Goal: Contribute content: Add original content to the website for others to see

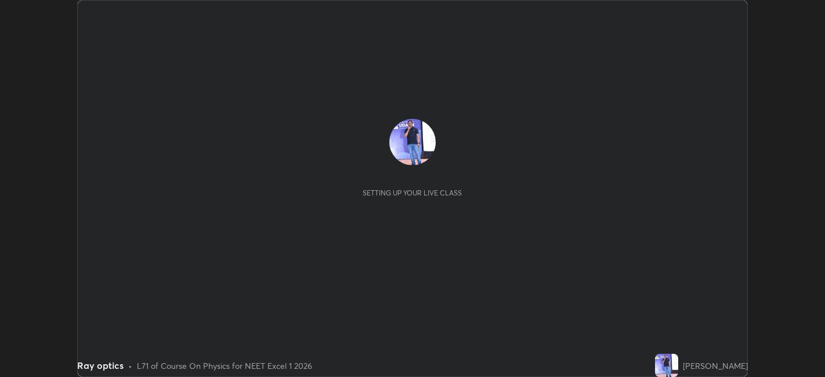
scroll to position [377, 825]
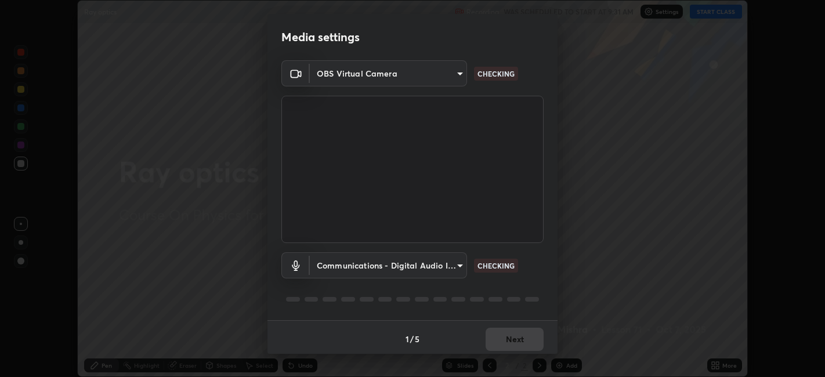
type input "e8d69c7dc0c2a56c5aabaa85415bde81fe71d5f71f3198f3fc497bb9ff74f4e0"
type input "communications"
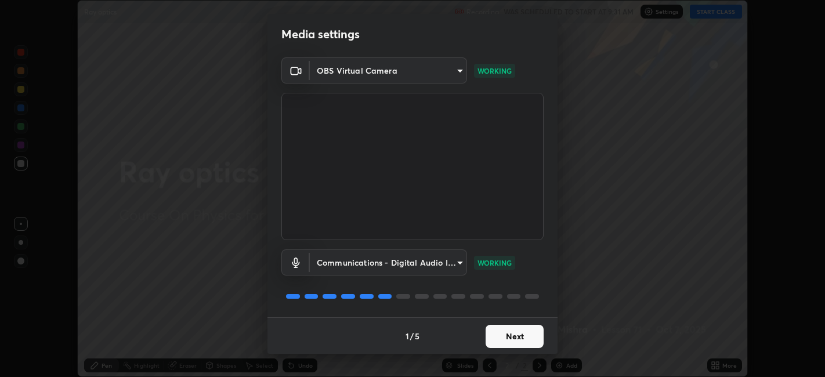
click at [513, 334] on button "Next" at bounding box center [515, 336] width 58 height 23
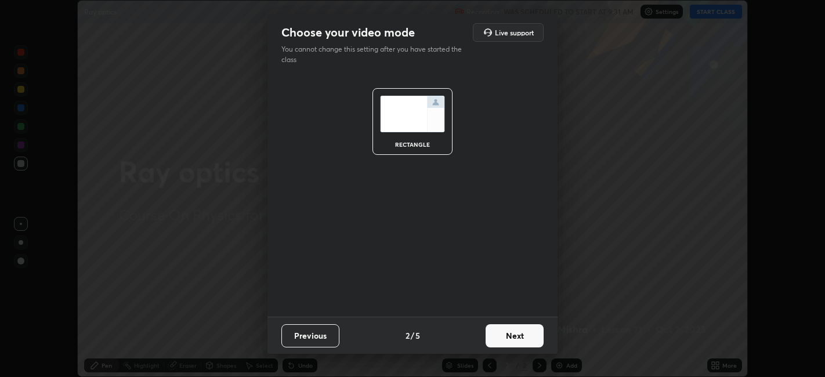
click at [518, 337] on button "Next" at bounding box center [515, 335] width 58 height 23
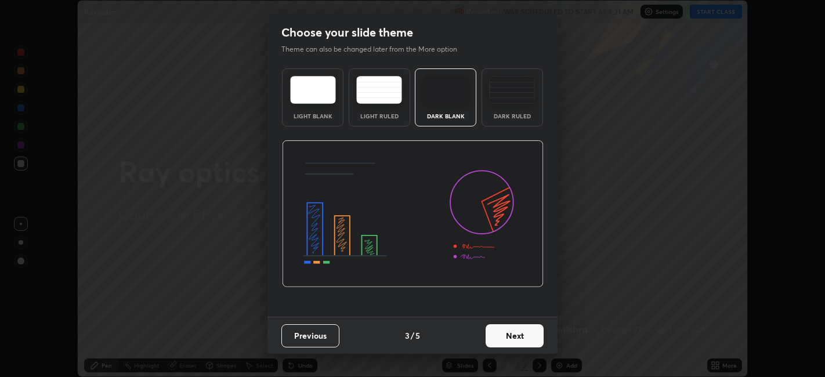
click at [529, 336] on button "Next" at bounding box center [515, 335] width 58 height 23
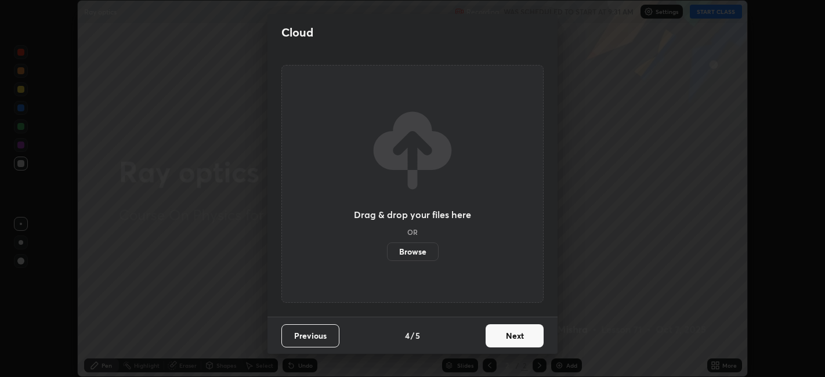
click at [419, 248] on label "Browse" at bounding box center [413, 252] width 52 height 19
click at [387, 248] on input "Browse" at bounding box center [387, 252] width 0 height 19
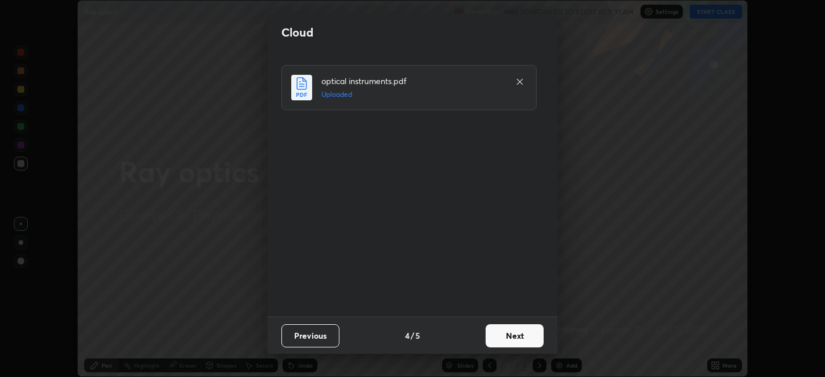
click at [520, 338] on button "Next" at bounding box center [515, 335] width 58 height 23
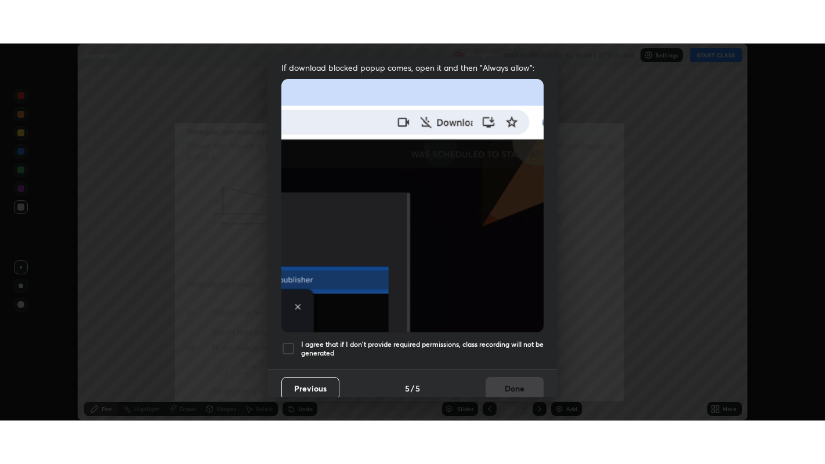
scroll to position [238, 0]
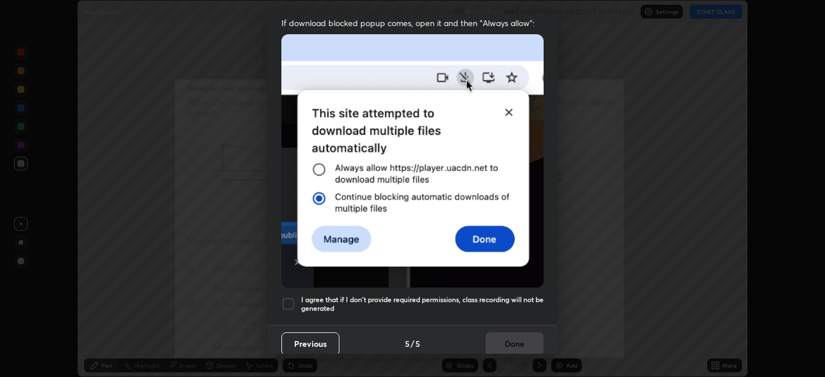
click at [287, 301] on div at bounding box center [289, 304] width 14 height 14
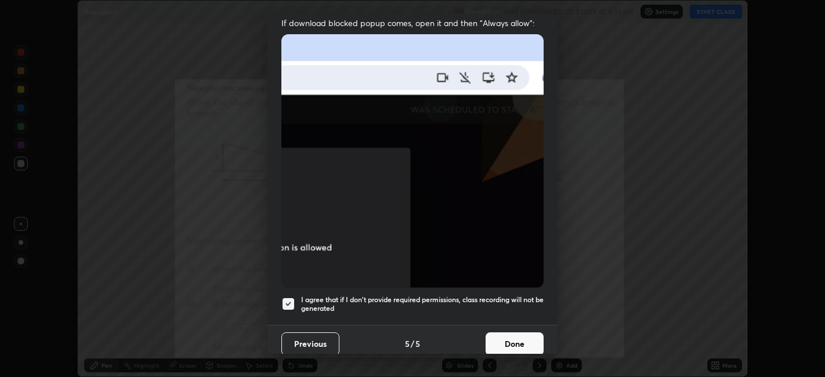
click at [517, 342] on button "Done" at bounding box center [515, 344] width 58 height 23
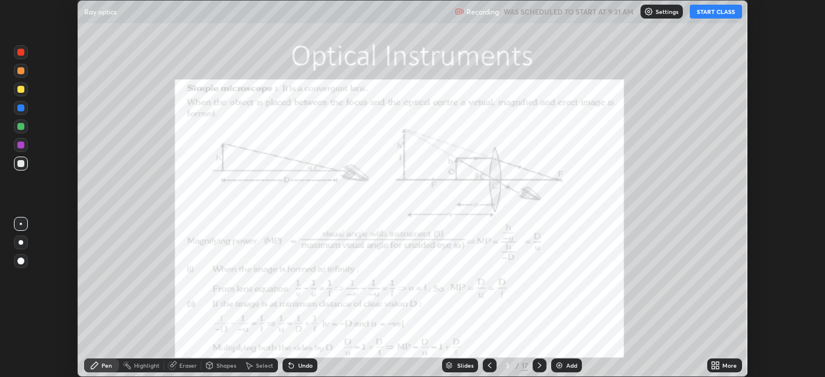
click at [710, 12] on button "START CLASS" at bounding box center [716, 12] width 52 height 14
click at [719, 366] on icon at bounding box center [718, 367] width 3 height 3
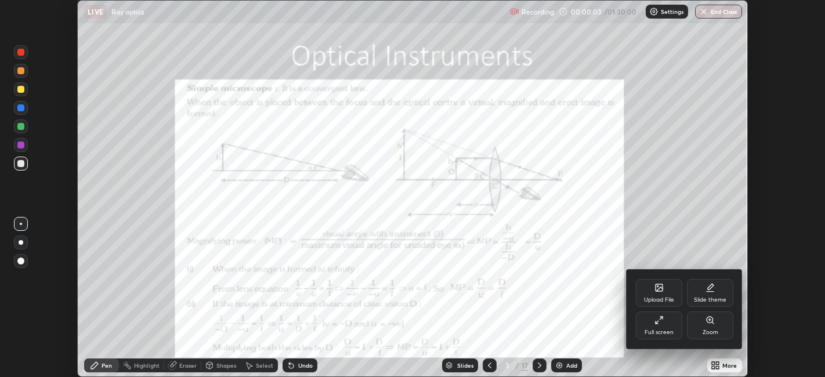
click at [662, 328] on div "Full screen" at bounding box center [659, 326] width 46 height 28
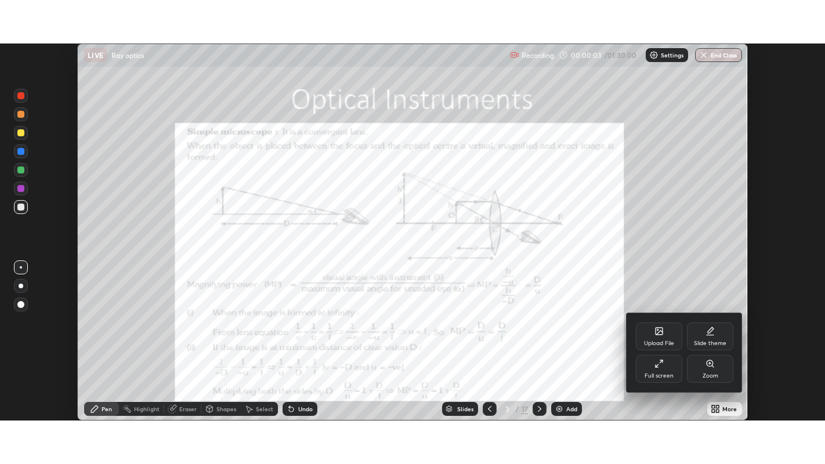
scroll to position [464, 825]
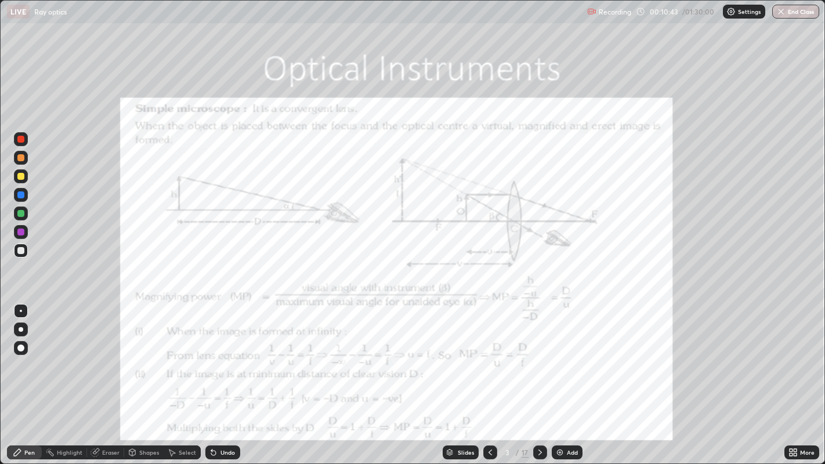
click at [23, 136] on div at bounding box center [20, 139] width 7 height 7
click at [146, 377] on div "Shapes" at bounding box center [149, 453] width 20 height 6
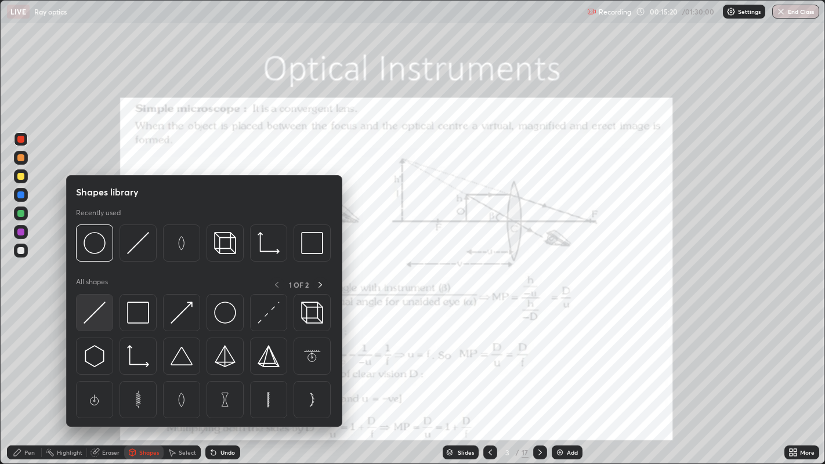
click at [95, 315] on img at bounding box center [95, 313] width 22 height 22
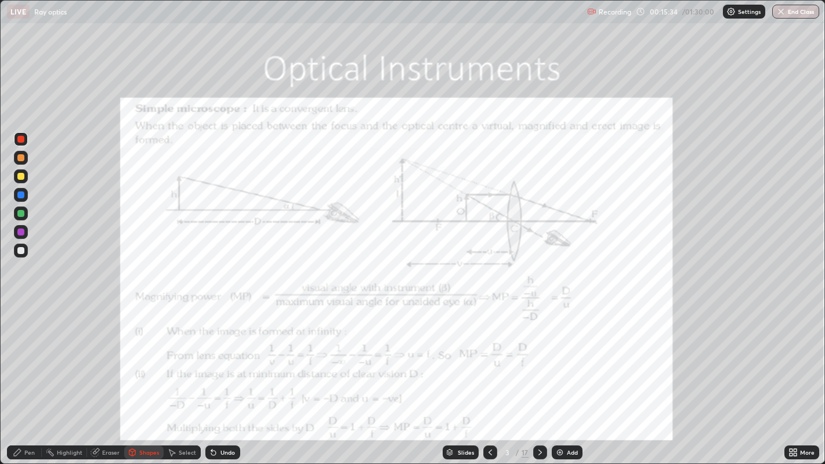
click at [36, 377] on div "Pen" at bounding box center [24, 453] width 35 height 14
click at [228, 377] on div "Undo" at bounding box center [228, 453] width 15 height 6
click at [223, 377] on div "Undo" at bounding box center [228, 453] width 15 height 6
click at [225, 377] on div "Undo" at bounding box center [228, 453] width 15 height 6
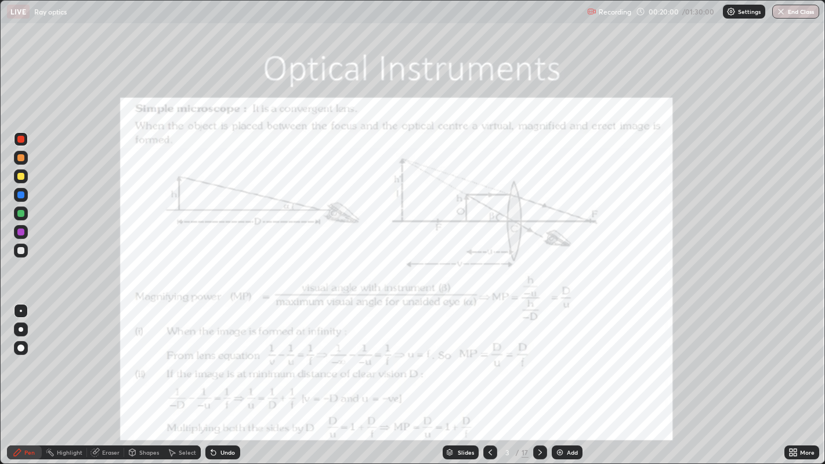
click at [222, 377] on div "Undo" at bounding box center [222, 453] width 35 height 14
click at [221, 377] on div "Undo" at bounding box center [228, 453] width 15 height 6
click at [570, 377] on div "Add" at bounding box center [572, 453] width 11 height 6
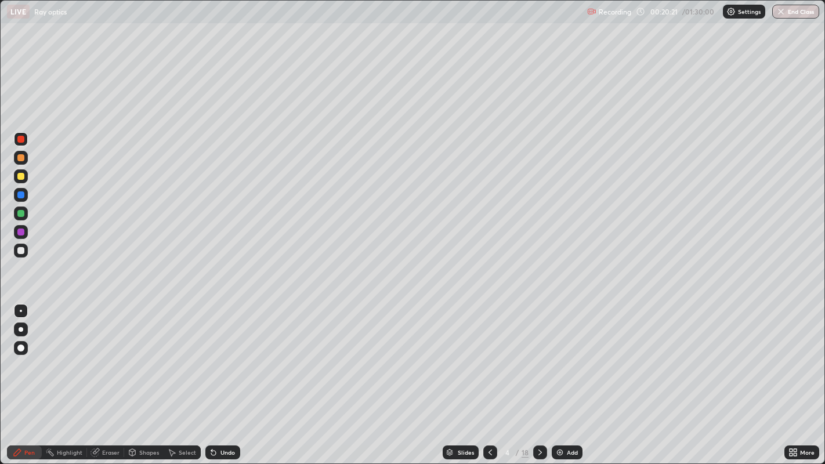
click at [146, 377] on div "Shapes" at bounding box center [143, 453] width 39 height 14
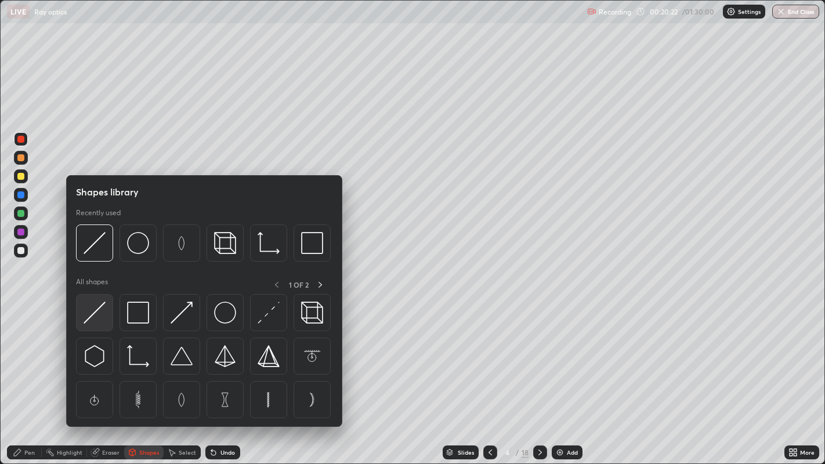
click at [96, 311] on img at bounding box center [95, 313] width 22 height 22
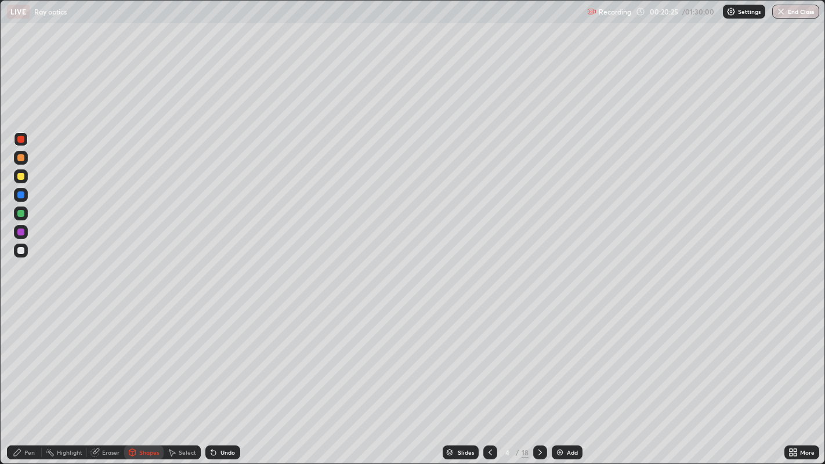
click at [20, 175] on div at bounding box center [20, 176] width 7 height 7
click at [27, 377] on div "Pen" at bounding box center [29, 453] width 10 height 6
click at [484, 377] on div at bounding box center [491, 453] width 14 height 14
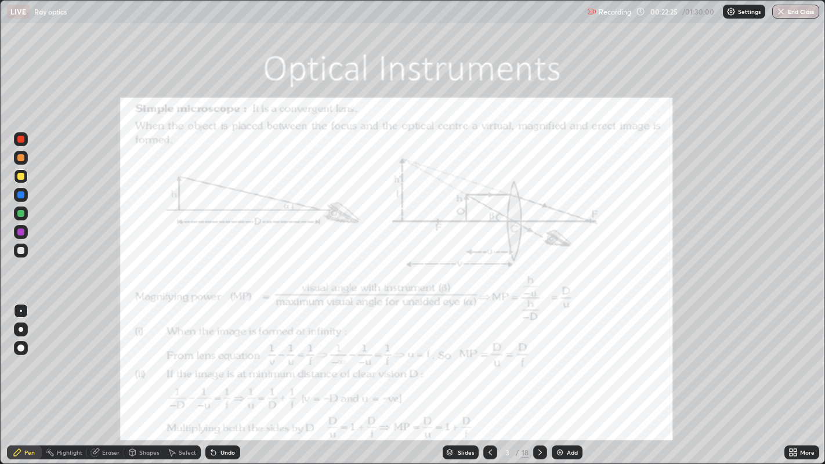
click at [24, 229] on div at bounding box center [21, 232] width 14 height 14
click at [539, 377] on icon at bounding box center [540, 452] width 9 height 9
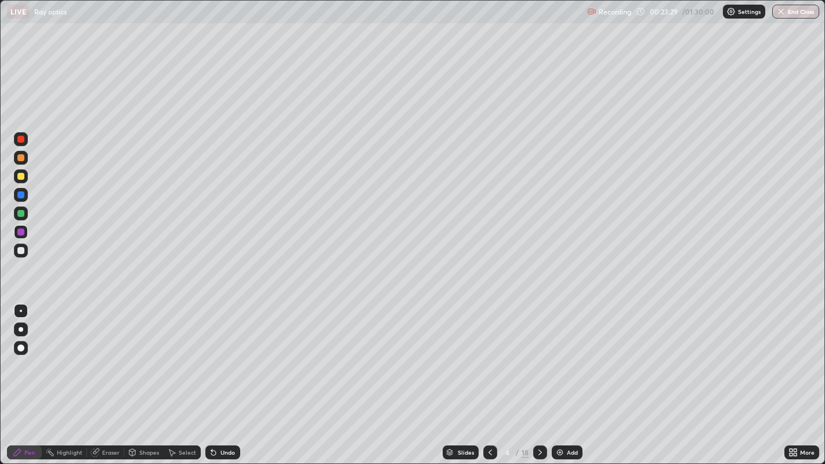
click at [223, 377] on div "Undo" at bounding box center [228, 453] width 15 height 6
click at [230, 377] on div "Undo" at bounding box center [222, 453] width 35 height 14
click at [22, 177] on div at bounding box center [20, 176] width 7 height 7
click at [539, 377] on icon at bounding box center [540, 452] width 9 height 9
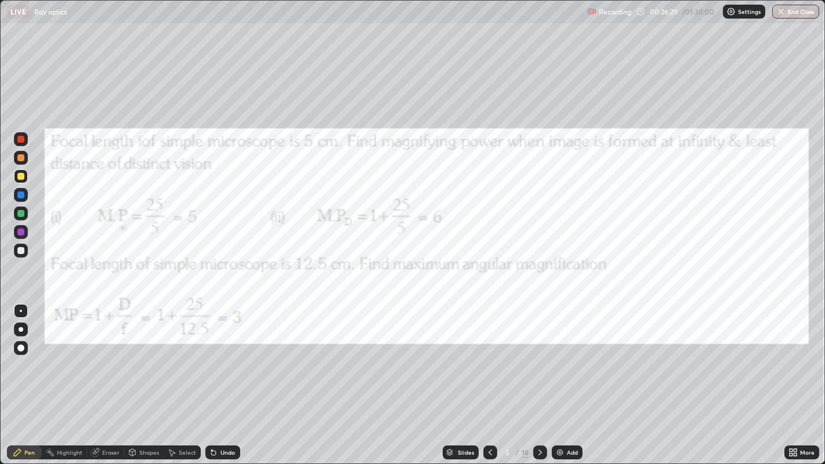
click at [22, 157] on div at bounding box center [20, 157] width 7 height 7
click at [21, 136] on div at bounding box center [20, 139] width 7 height 7
click at [539, 377] on icon at bounding box center [540, 452] width 9 height 9
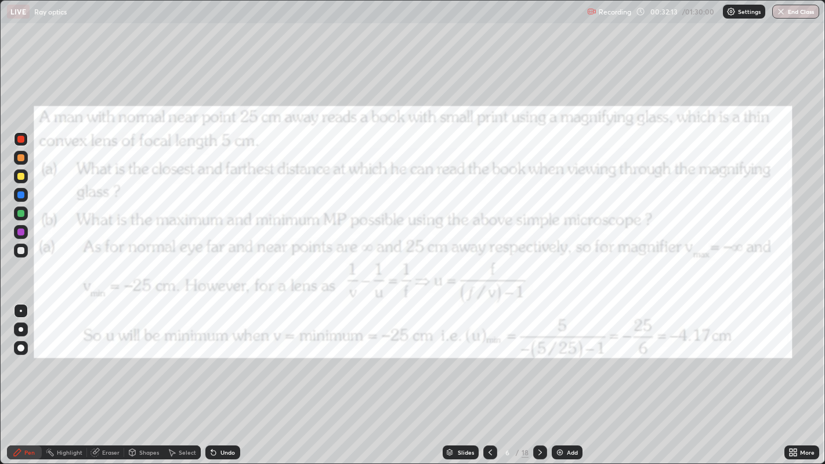
click at [539, 377] on icon at bounding box center [540, 452] width 9 height 9
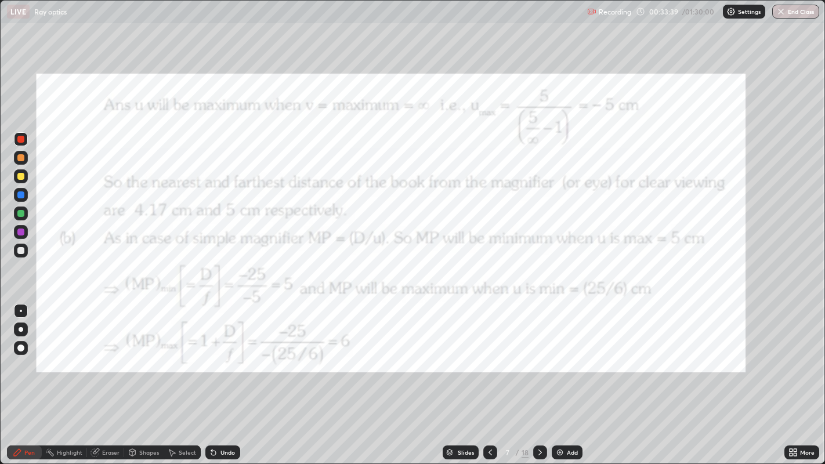
click at [539, 377] on icon at bounding box center [540, 452] width 9 height 9
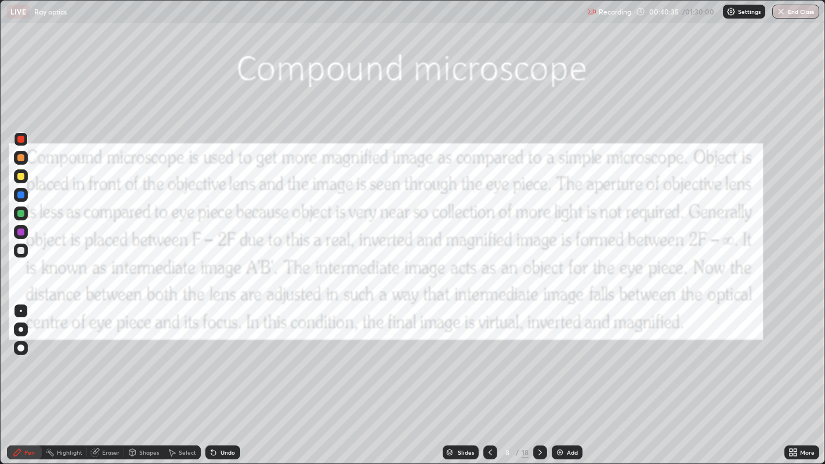
click at [540, 377] on icon at bounding box center [540, 452] width 9 height 9
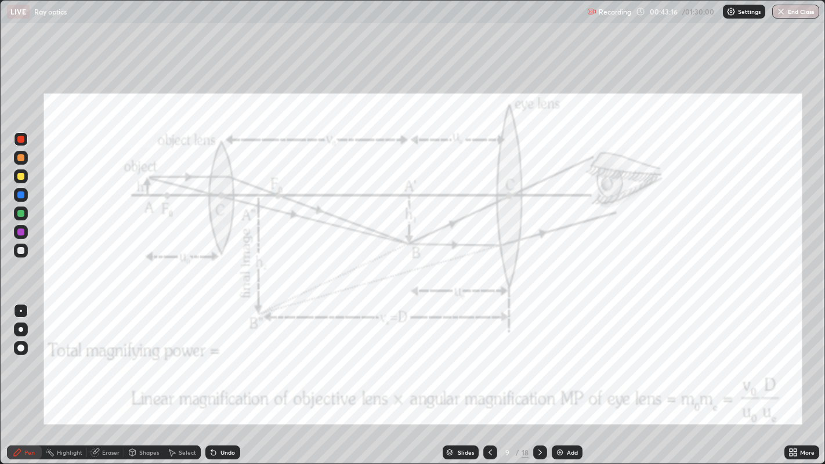
click at [225, 377] on div "Undo" at bounding box center [228, 453] width 15 height 6
click at [227, 377] on div "Undo" at bounding box center [228, 453] width 15 height 6
click at [226, 377] on div "Undo" at bounding box center [228, 453] width 15 height 6
click at [225, 377] on div "Undo" at bounding box center [228, 453] width 15 height 6
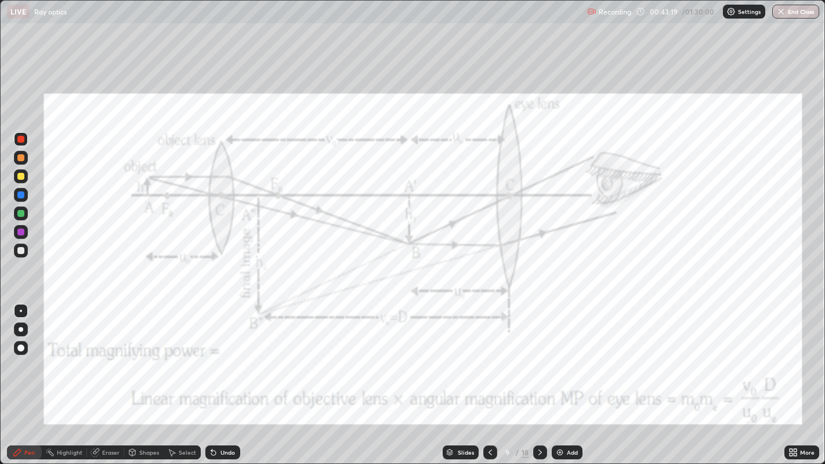
click at [226, 377] on div "Undo" at bounding box center [228, 453] width 15 height 6
click at [110, 377] on div "Eraser" at bounding box center [110, 453] width 17 height 6
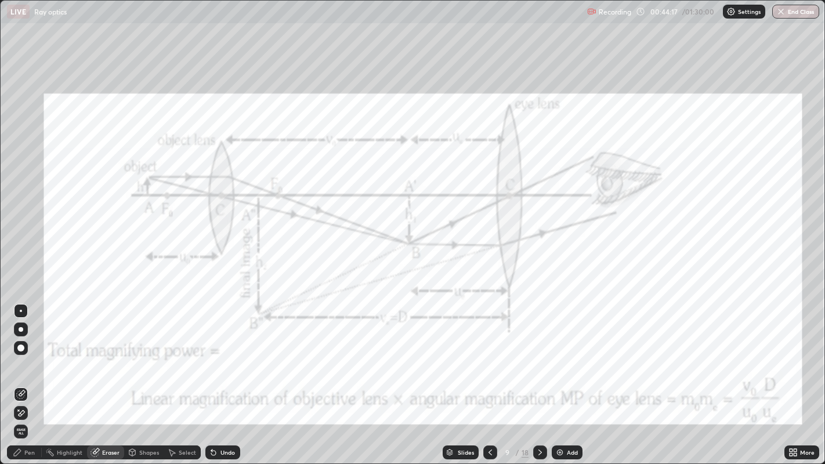
click at [34, 377] on div "Pen" at bounding box center [29, 453] width 10 height 6
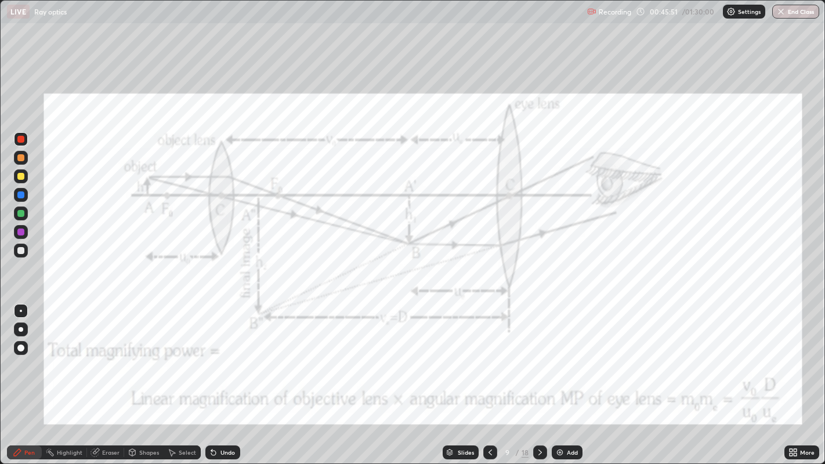
click at [181, 377] on div "Select" at bounding box center [182, 453] width 37 height 14
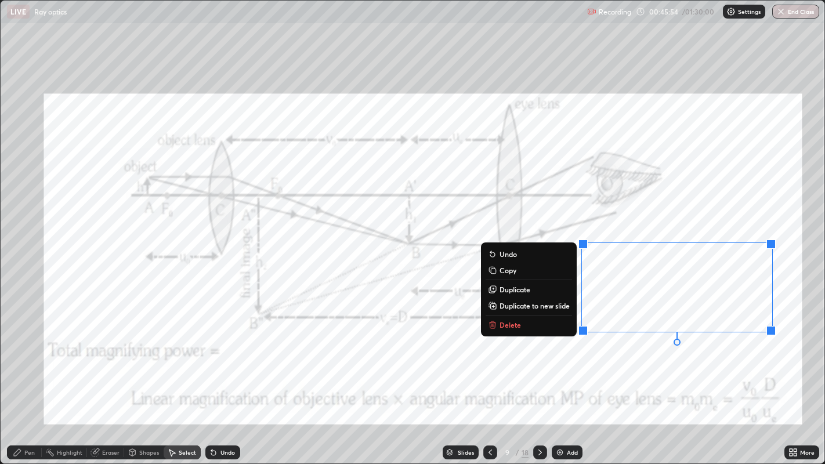
click at [513, 327] on p "Delete" at bounding box center [510, 324] width 21 height 9
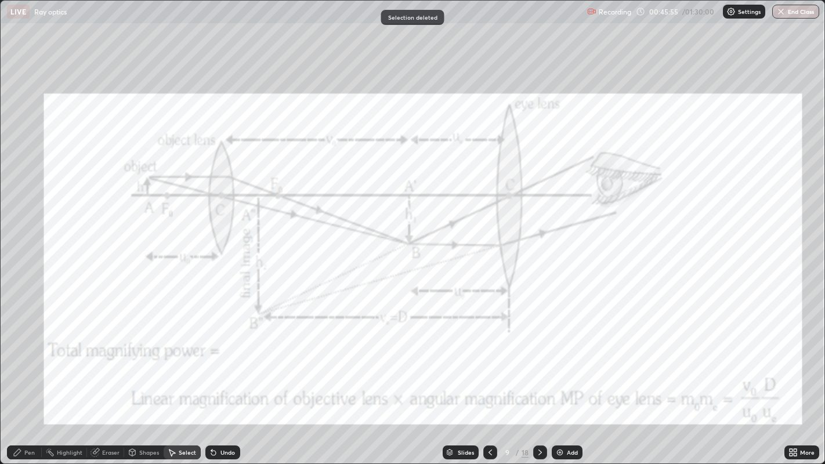
click at [571, 377] on div "Add" at bounding box center [572, 453] width 11 height 6
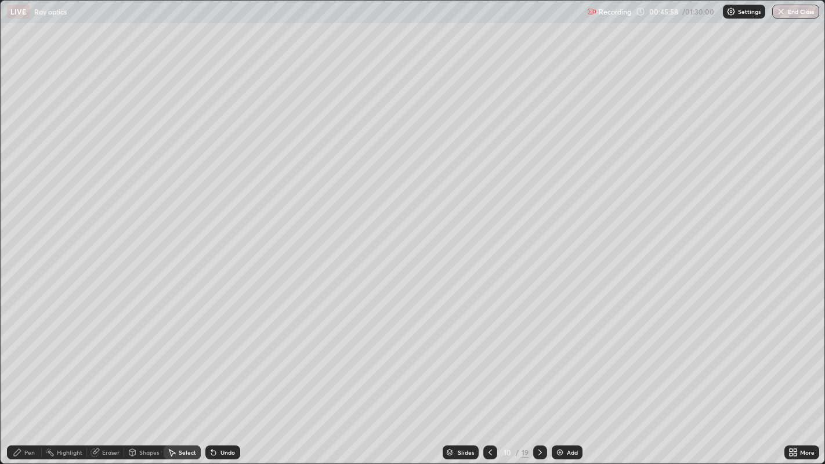
click at [540, 377] on icon at bounding box center [540, 453] width 3 height 6
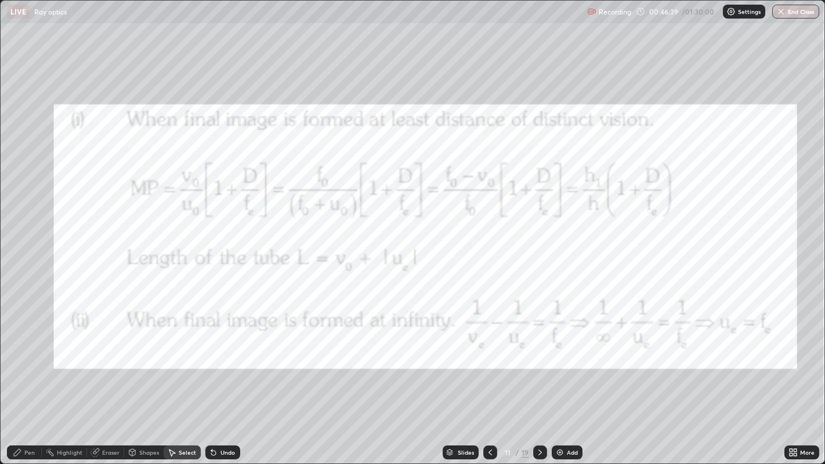
click at [319, 208] on div "0 ° Undo Copy Duplicate Duplicate to new slide Delete" at bounding box center [413, 233] width 825 height 464
click at [28, 377] on div "Pen" at bounding box center [29, 453] width 10 height 6
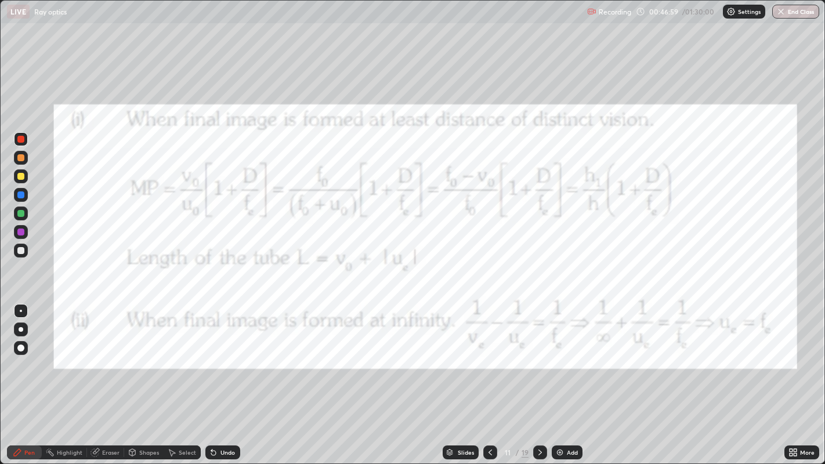
click at [489, 377] on icon at bounding box center [490, 452] width 9 height 9
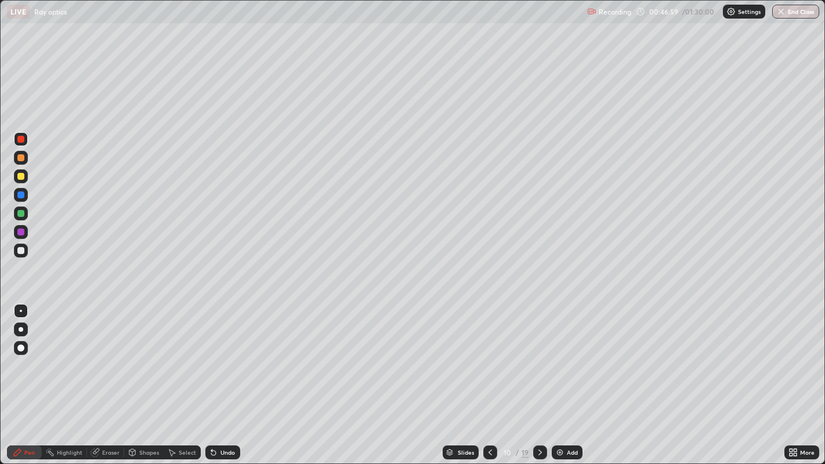
click at [489, 377] on icon at bounding box center [490, 452] width 9 height 9
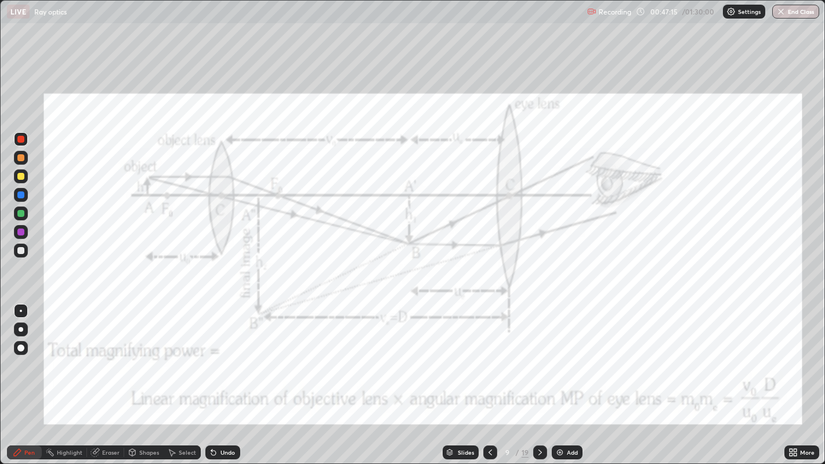
click at [226, 377] on div "Undo" at bounding box center [228, 453] width 15 height 6
click at [232, 377] on div "Undo" at bounding box center [222, 453] width 35 height 14
click at [229, 377] on div "Undo" at bounding box center [228, 453] width 15 height 6
click at [228, 377] on div "Undo" at bounding box center [228, 453] width 15 height 6
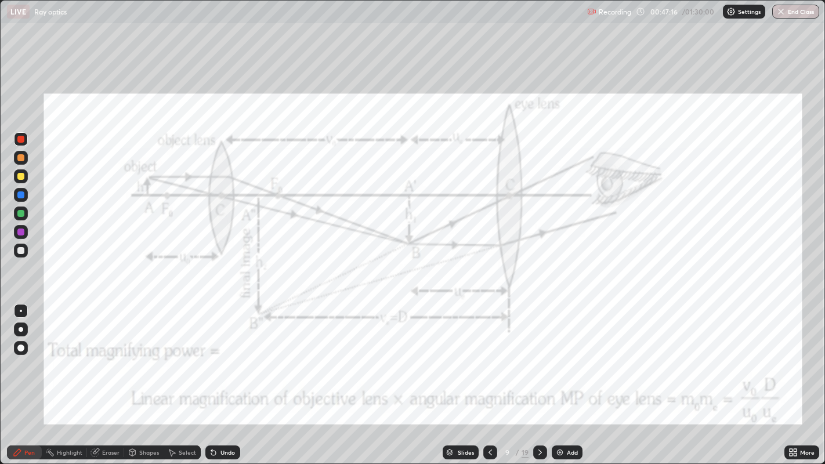
click at [226, 377] on div "Undo" at bounding box center [228, 453] width 15 height 6
click at [224, 377] on div "Undo" at bounding box center [228, 453] width 15 height 6
click at [221, 377] on div "Undo" at bounding box center [222, 453] width 35 height 14
click at [222, 377] on div "Undo" at bounding box center [222, 453] width 35 height 14
click at [537, 377] on icon at bounding box center [540, 452] width 9 height 9
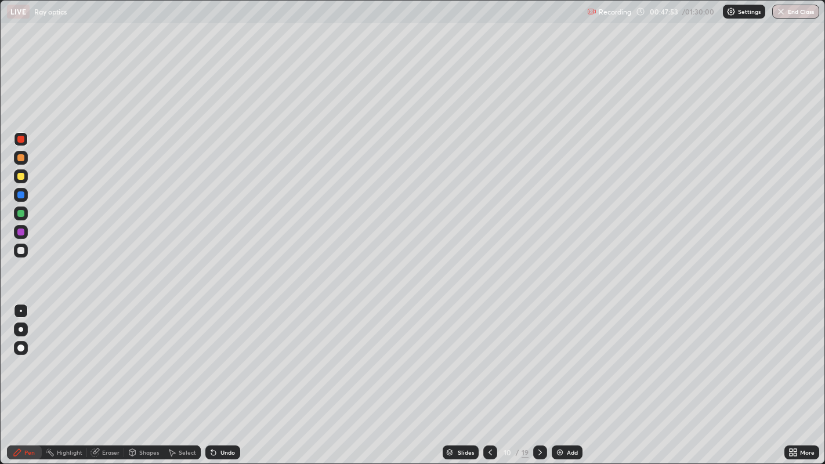
click at [22, 173] on div at bounding box center [20, 176] width 7 height 7
click at [106, 377] on div "Eraser" at bounding box center [110, 453] width 17 height 6
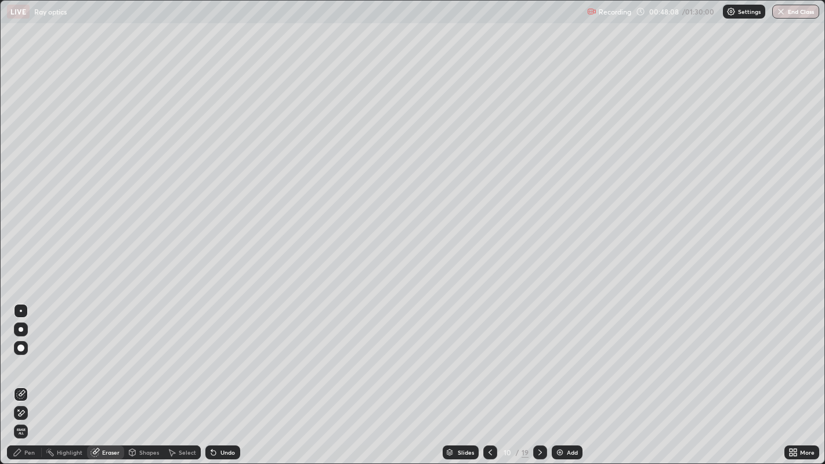
click at [24, 377] on div "Pen" at bounding box center [24, 453] width 35 height 14
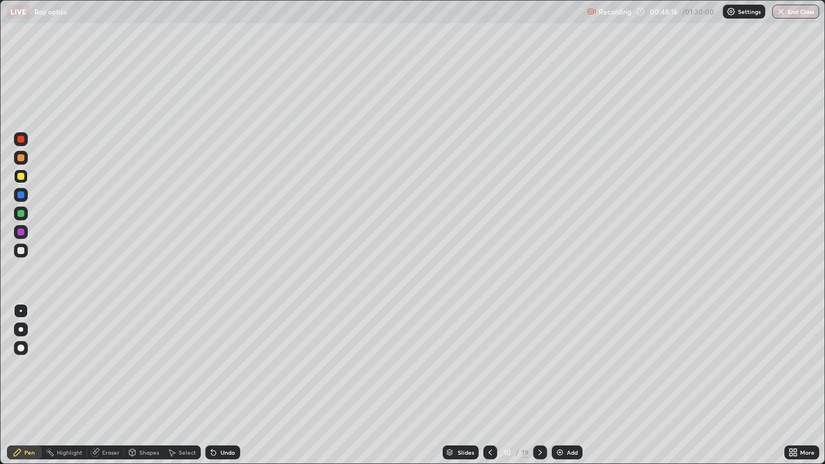
click at [112, 377] on div "Eraser" at bounding box center [105, 453] width 37 height 14
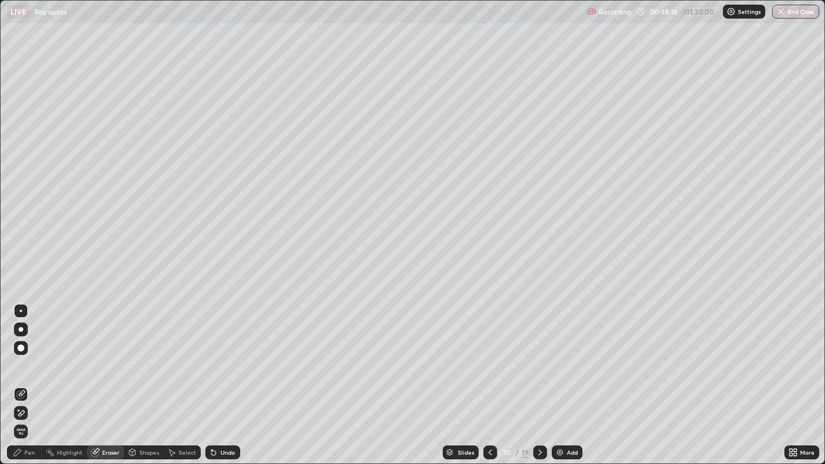
click at [29, 377] on div "Pen" at bounding box center [29, 453] width 10 height 6
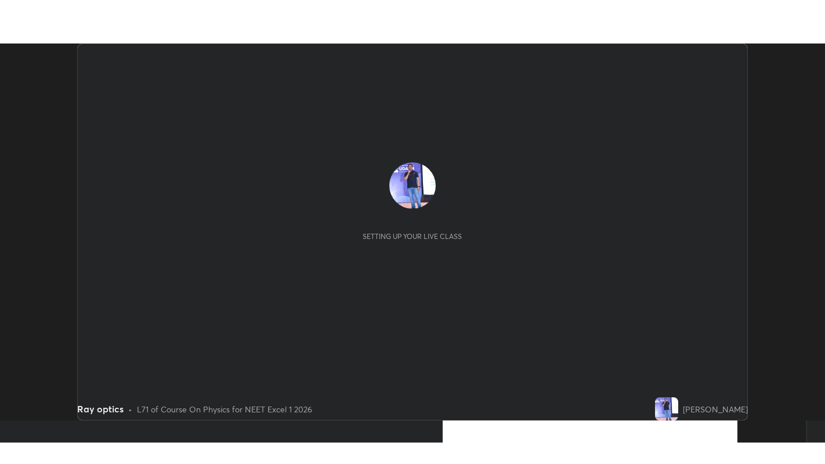
scroll to position [377, 825]
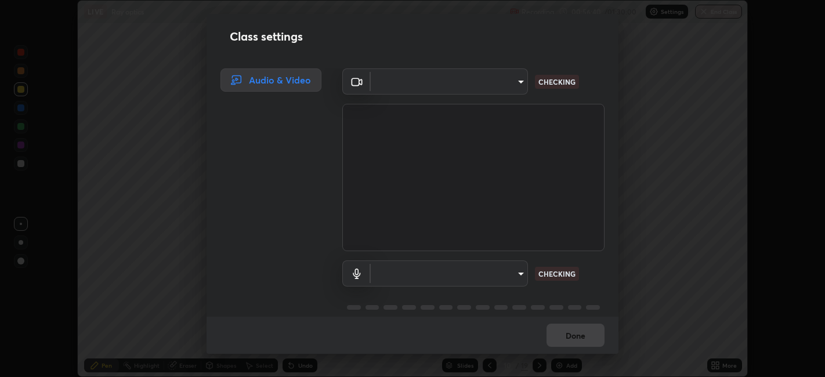
type input "e8d69c7dc0c2a56c5aabaa85415bde81fe71d5f71f3198f3fc497bb9ff74f4e0"
type input "communications"
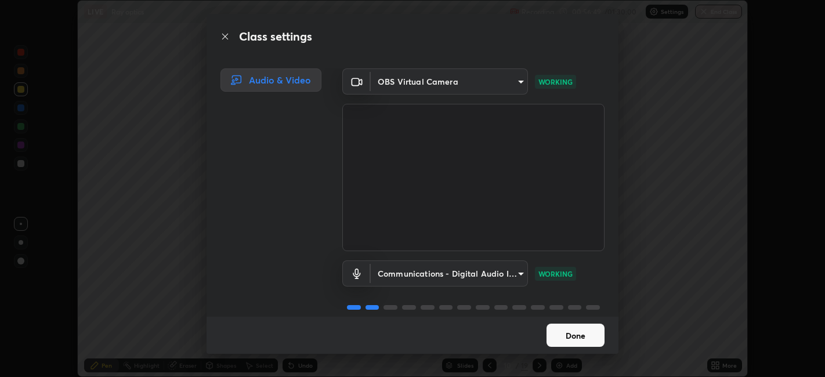
click at [574, 335] on button "Done" at bounding box center [576, 335] width 58 height 23
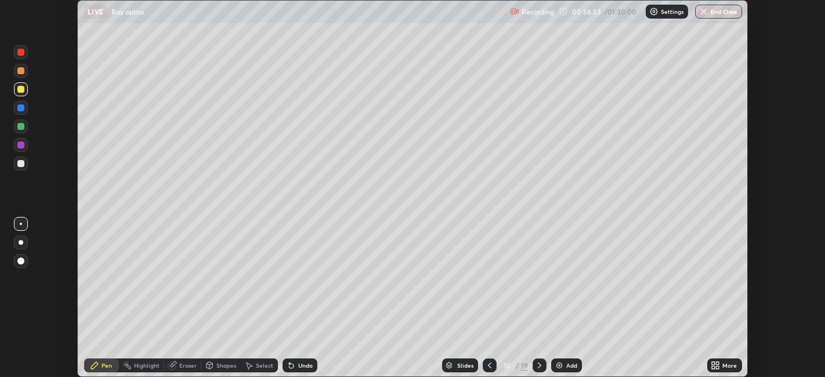
click at [713, 366] on icon at bounding box center [713, 367] width 3 height 3
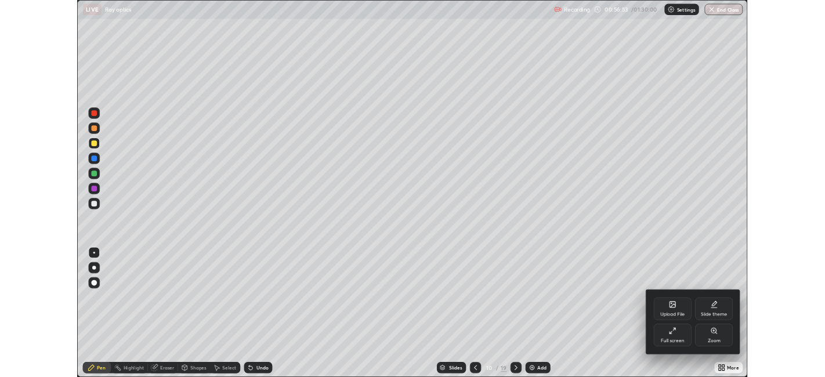
scroll to position [464, 825]
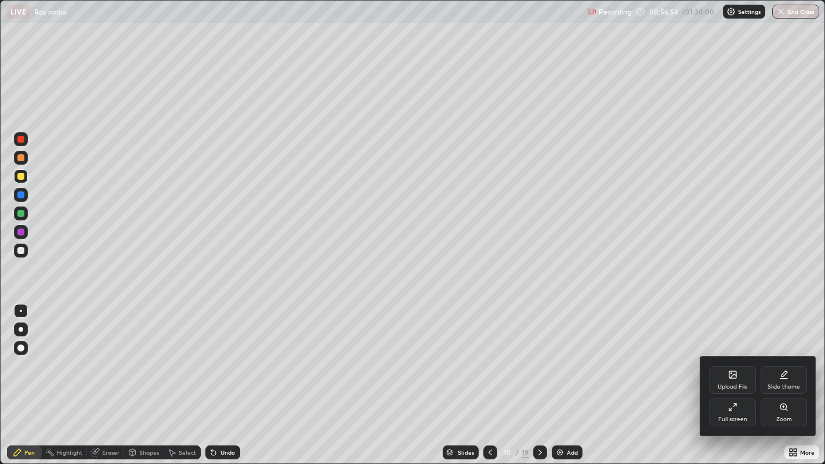
click at [728, 377] on div "Full screen" at bounding box center [733, 413] width 46 height 28
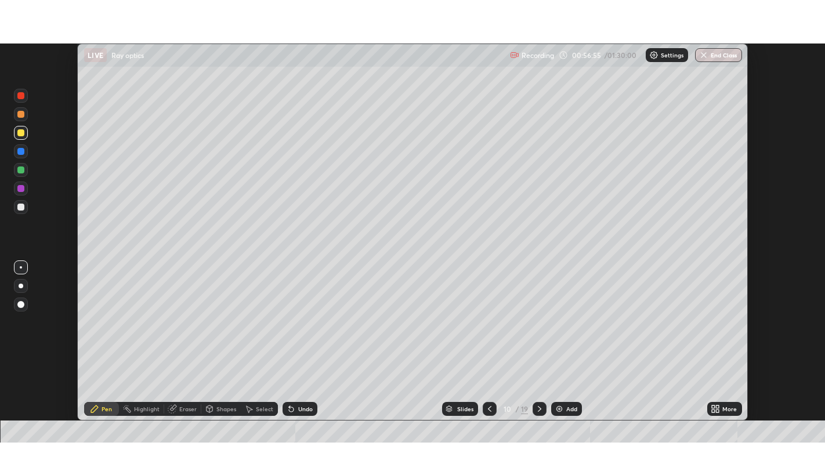
scroll to position [57668, 57220]
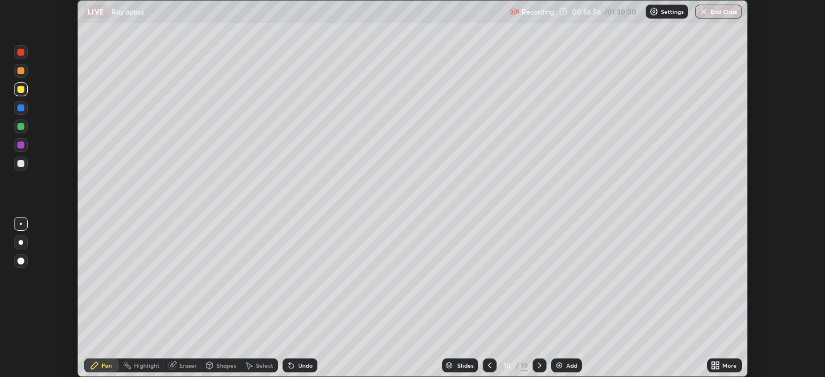
click at [717, 365] on icon at bounding box center [718, 363] width 3 height 3
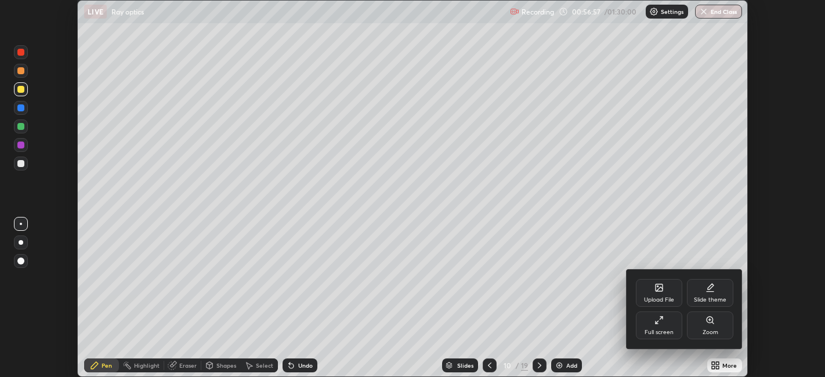
click at [666, 331] on div "Full screen" at bounding box center [659, 333] width 29 height 6
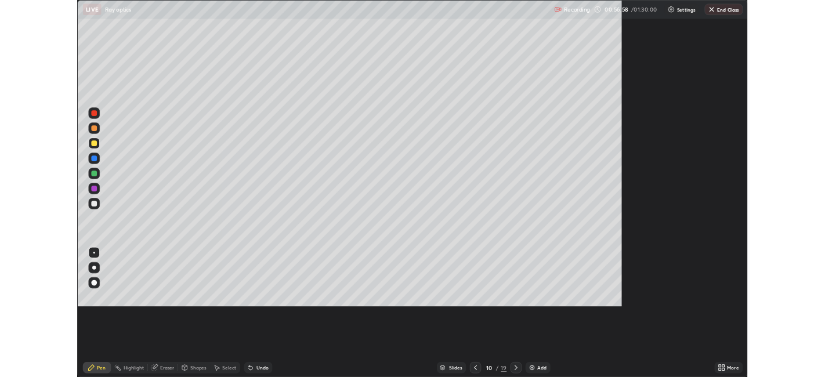
scroll to position [464, 825]
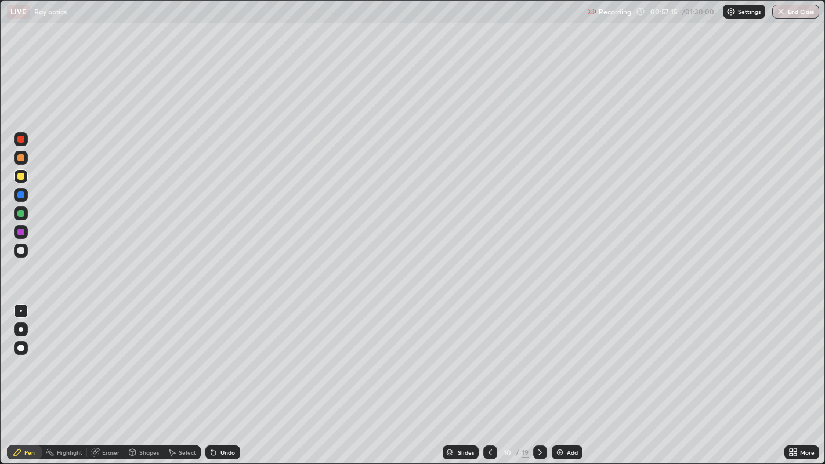
click at [150, 377] on div "Shapes" at bounding box center [143, 453] width 39 height 14
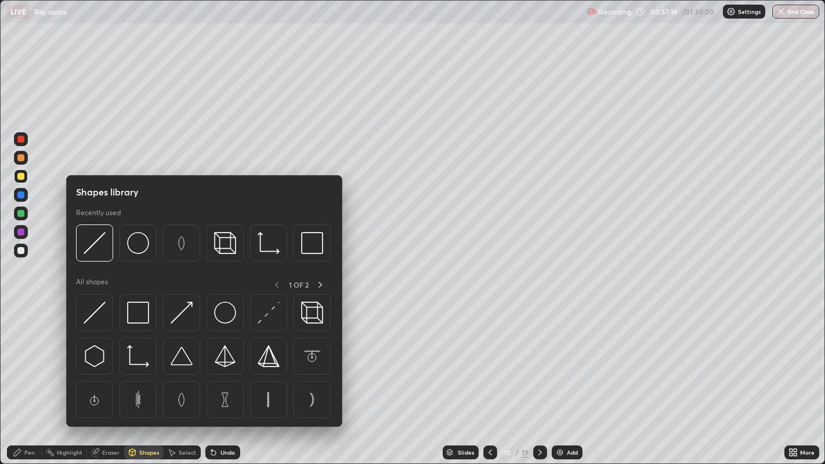
click at [114, 377] on div "Eraser" at bounding box center [110, 453] width 17 height 6
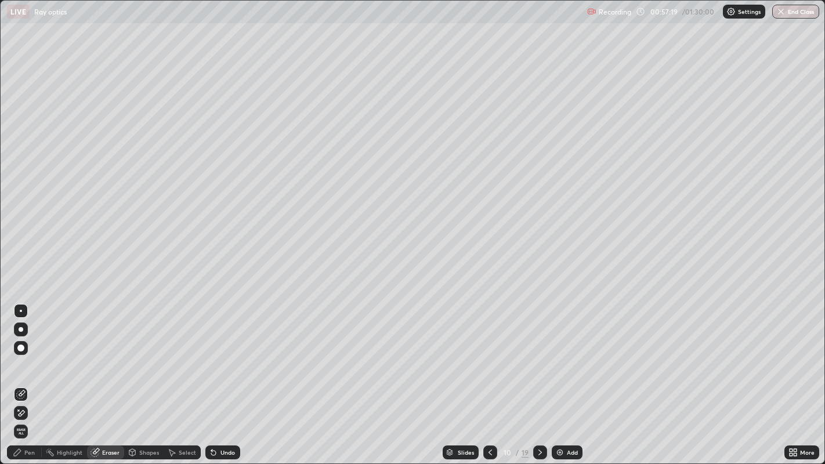
click at [30, 377] on div "Pen" at bounding box center [24, 453] width 35 height 14
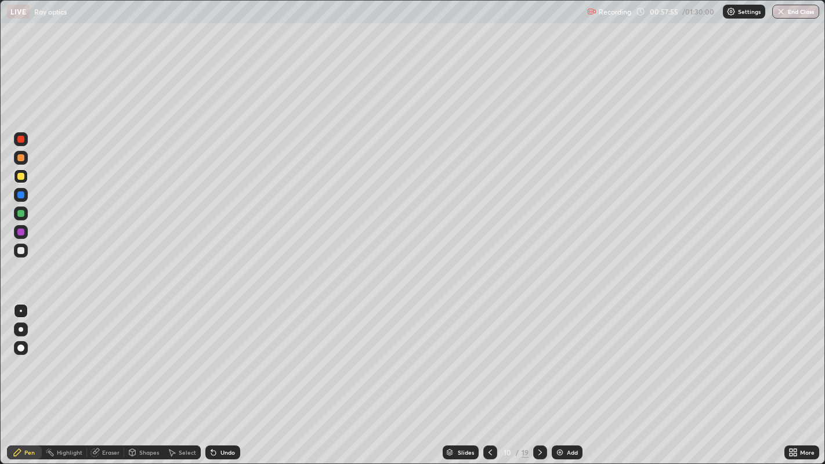
click at [229, 377] on div "Undo" at bounding box center [228, 453] width 15 height 6
click at [191, 377] on div "Select" at bounding box center [187, 453] width 17 height 6
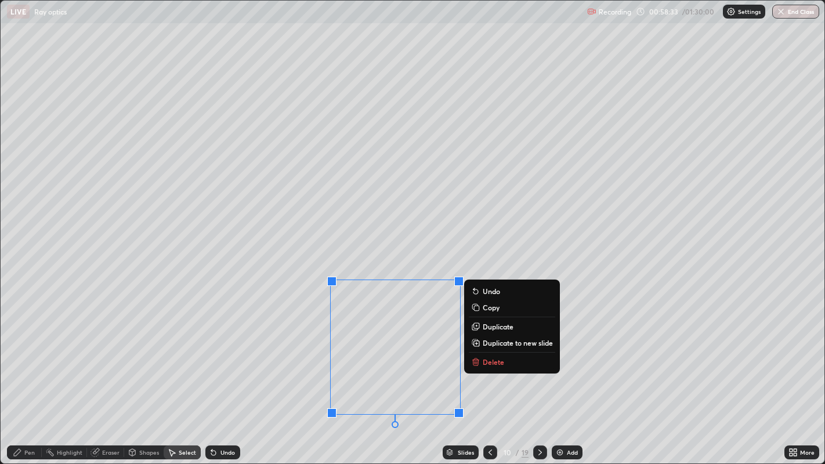
click at [493, 360] on p "Delete" at bounding box center [493, 362] width 21 height 9
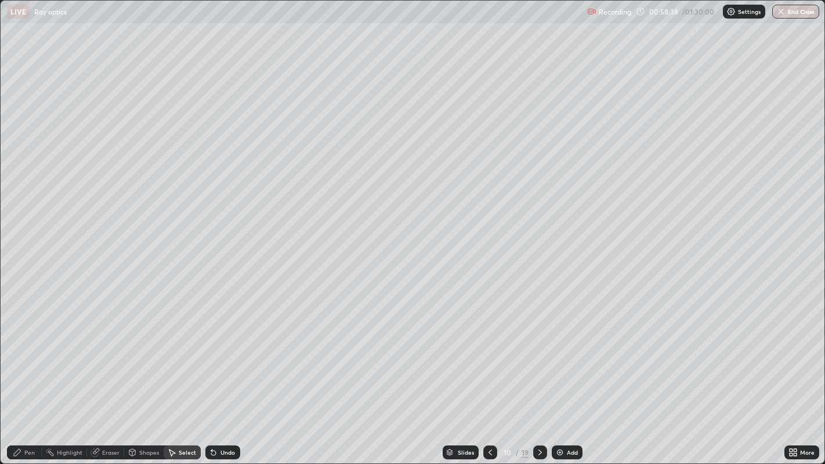
click at [30, 377] on div "Pen" at bounding box center [29, 453] width 10 height 6
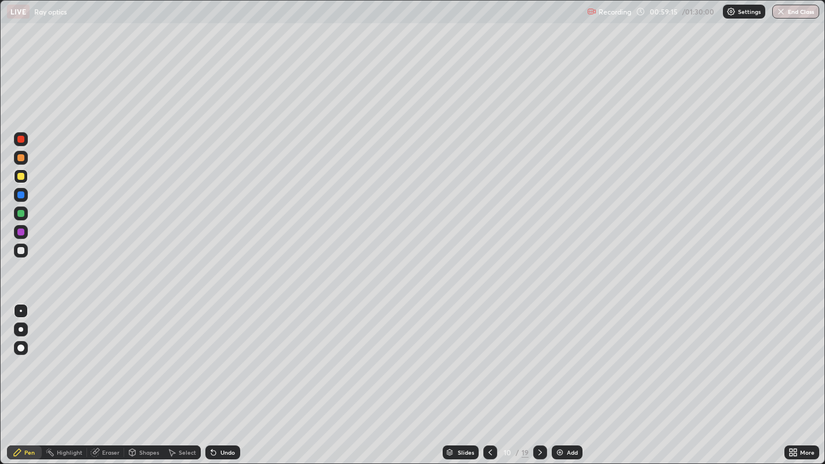
click at [545, 377] on div at bounding box center [540, 453] width 14 height 14
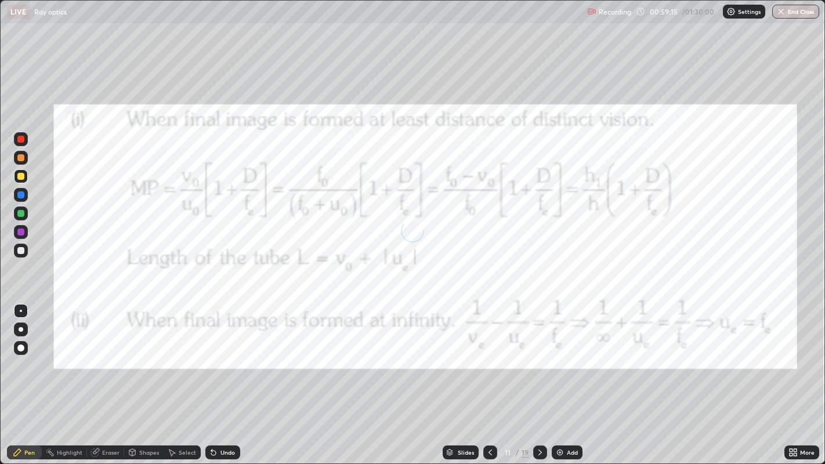
click at [539, 377] on icon at bounding box center [540, 452] width 9 height 9
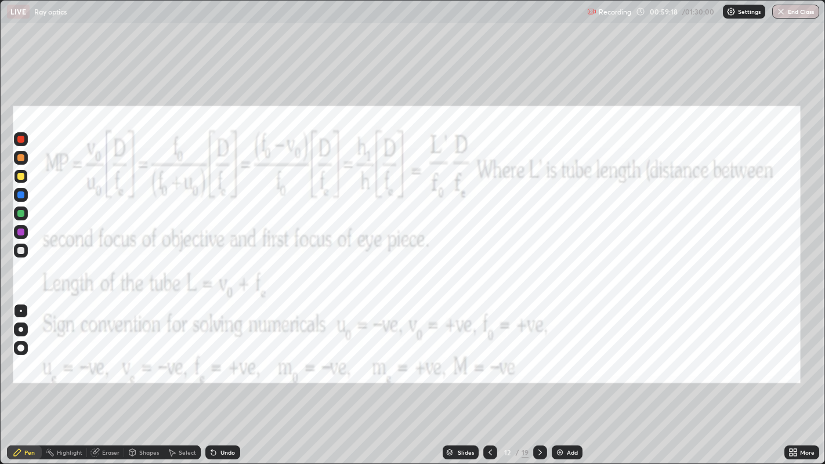
click at [538, 377] on icon at bounding box center [540, 452] width 9 height 9
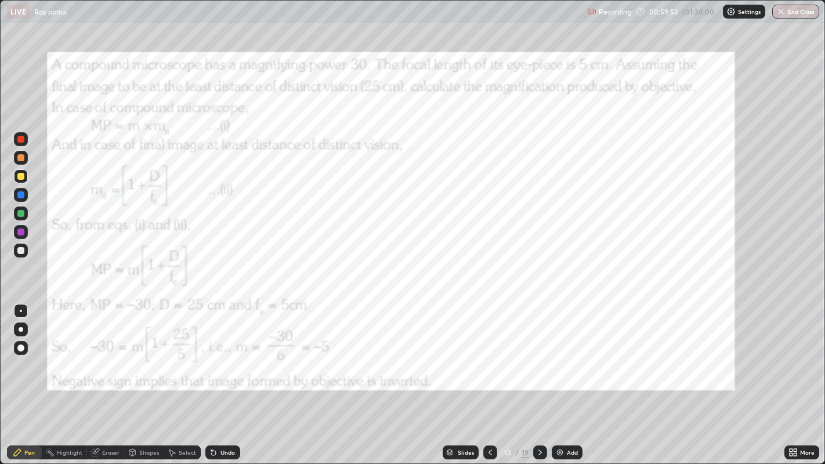
click at [23, 157] on div at bounding box center [20, 157] width 7 height 7
click at [539, 377] on icon at bounding box center [540, 452] width 9 height 9
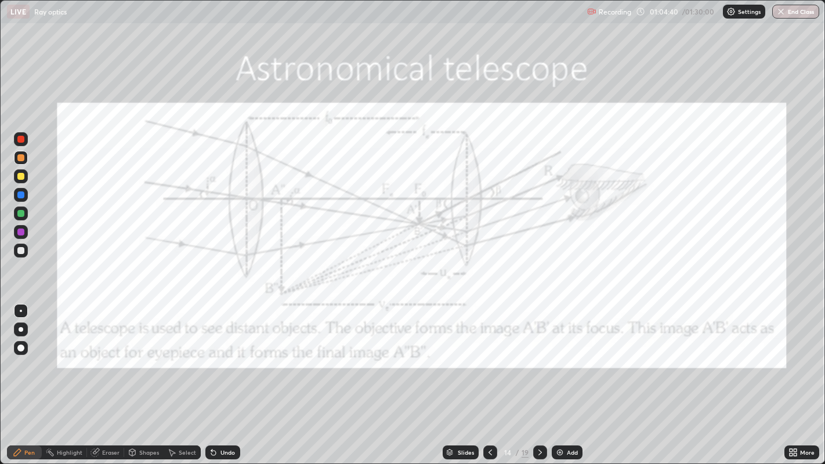
click at [539, 377] on icon at bounding box center [540, 452] width 9 height 9
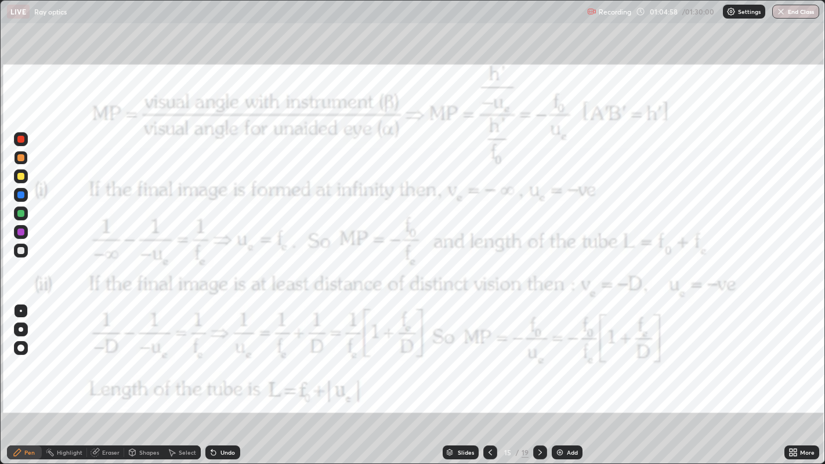
click at [539, 377] on icon at bounding box center [540, 452] width 9 height 9
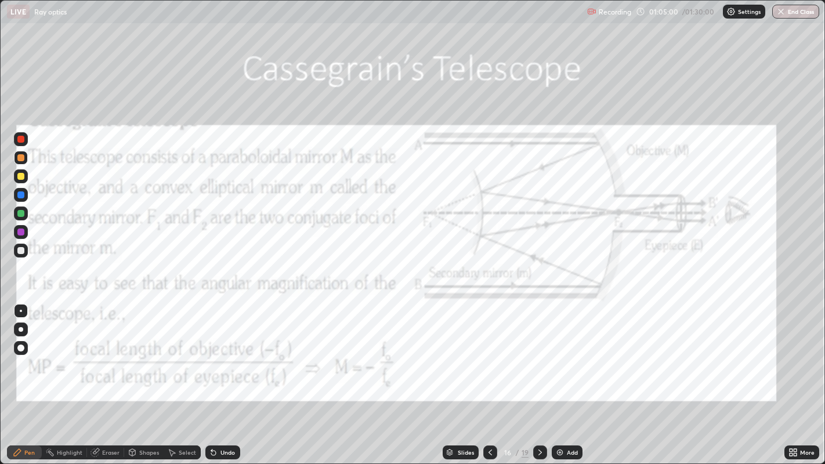
click at [490, 377] on icon at bounding box center [490, 452] width 9 height 9
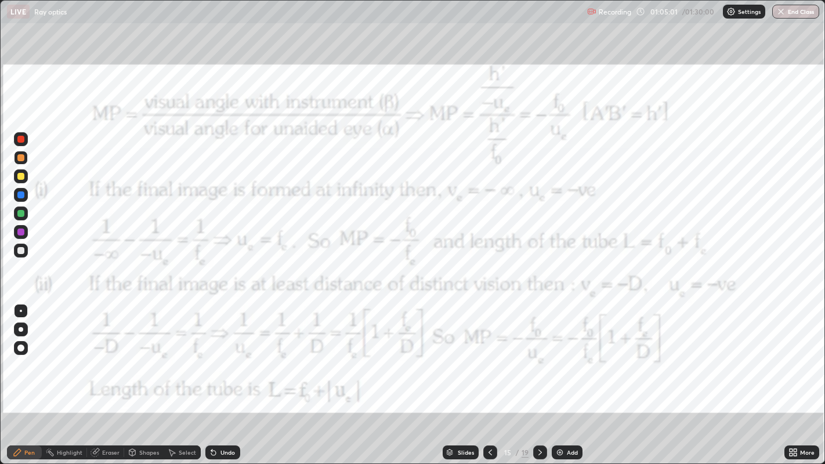
click at [489, 377] on icon at bounding box center [490, 453] width 3 height 6
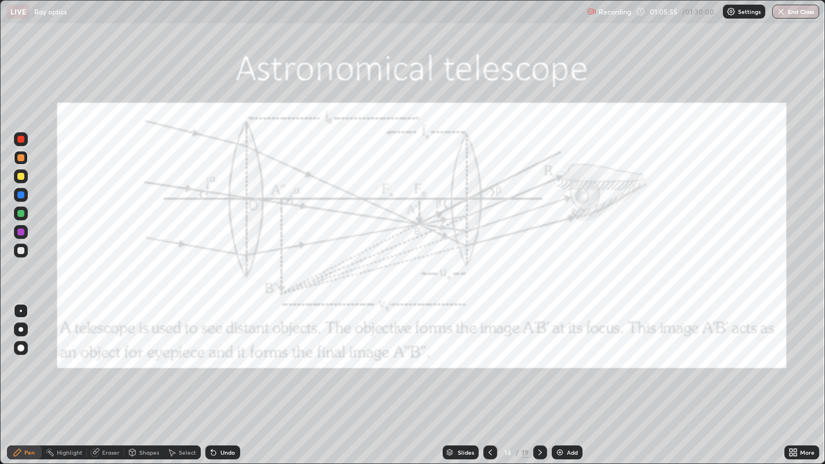
click at [228, 377] on div "Undo" at bounding box center [228, 453] width 15 height 6
click at [225, 377] on div "Undo" at bounding box center [228, 453] width 15 height 6
click at [229, 377] on div "Undo" at bounding box center [228, 453] width 15 height 6
click at [231, 377] on div "Undo" at bounding box center [228, 453] width 15 height 6
click at [232, 377] on div "Undo" at bounding box center [228, 453] width 15 height 6
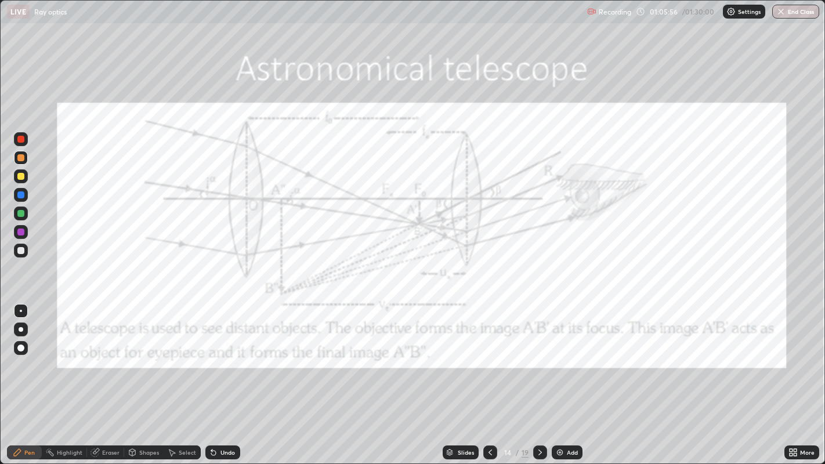
click at [231, 377] on div "Undo" at bounding box center [222, 453] width 35 height 14
click at [232, 377] on div "Undo" at bounding box center [222, 453] width 35 height 14
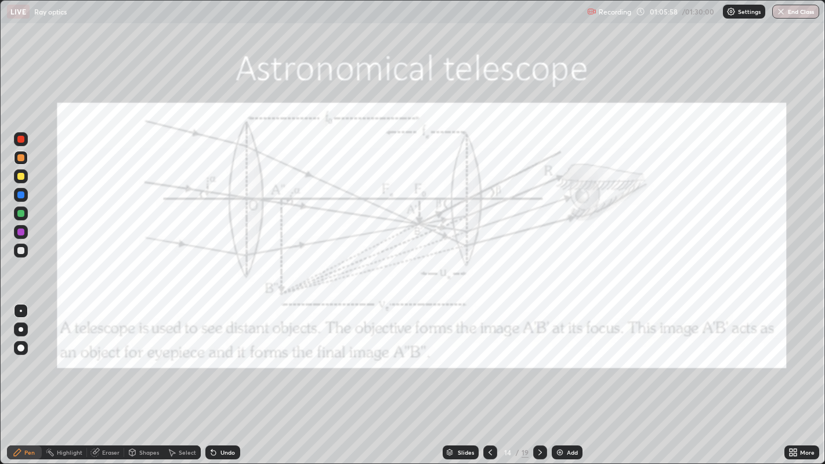
click at [232, 377] on div "Undo" at bounding box center [222, 453] width 35 height 14
click at [226, 377] on div "Undo" at bounding box center [228, 453] width 15 height 6
click at [222, 377] on div "Undo" at bounding box center [228, 453] width 15 height 6
click at [225, 377] on div "Undo" at bounding box center [228, 453] width 15 height 6
click at [228, 377] on div "Undo" at bounding box center [228, 453] width 15 height 6
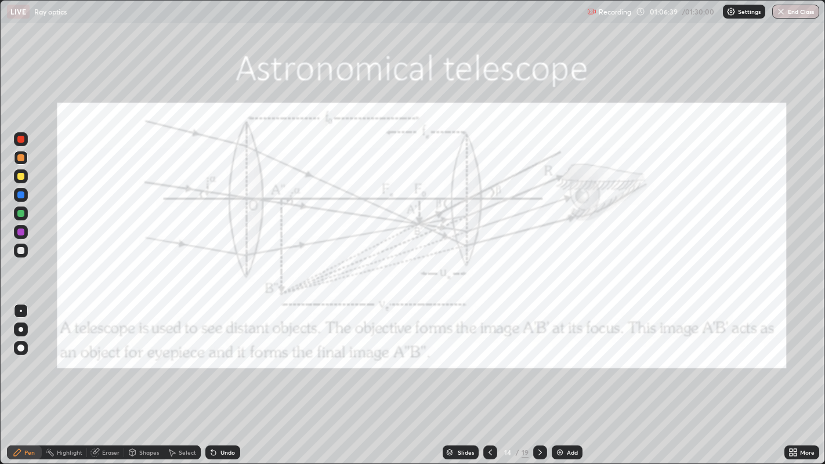
click at [540, 377] on icon at bounding box center [540, 452] width 9 height 9
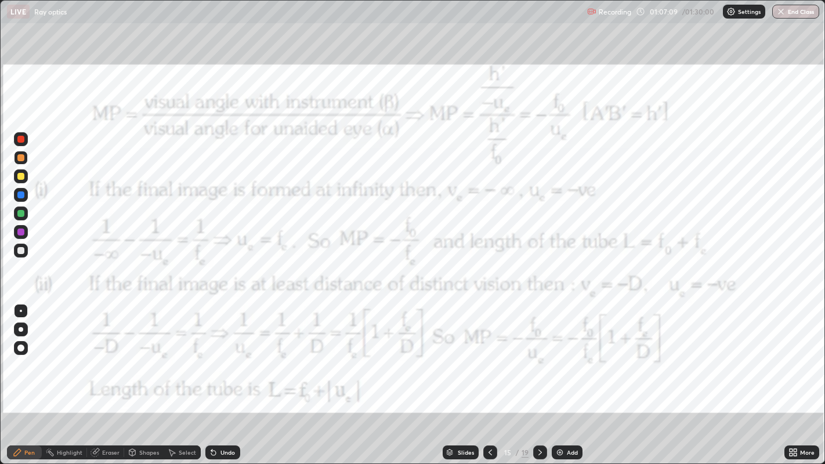
click at [488, 377] on icon at bounding box center [490, 452] width 9 height 9
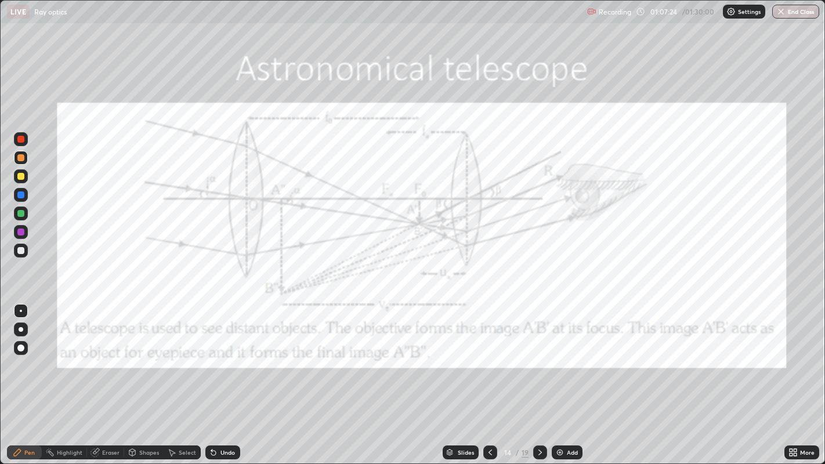
click at [539, 377] on icon at bounding box center [540, 452] width 9 height 9
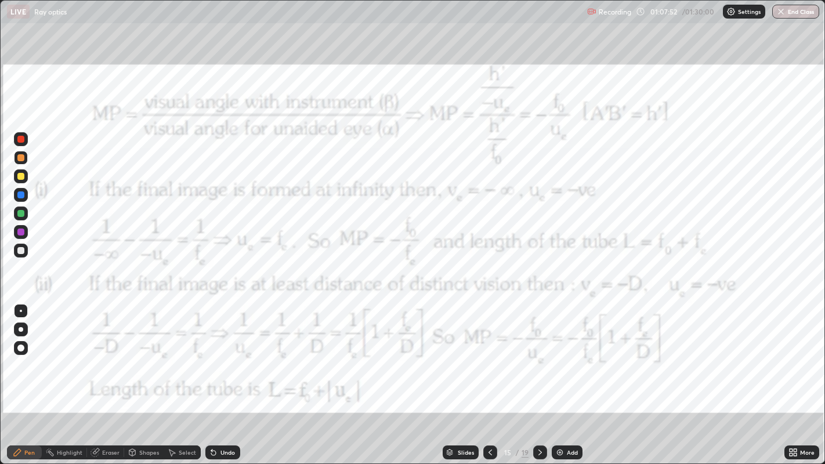
click at [490, 377] on icon at bounding box center [490, 452] width 9 height 9
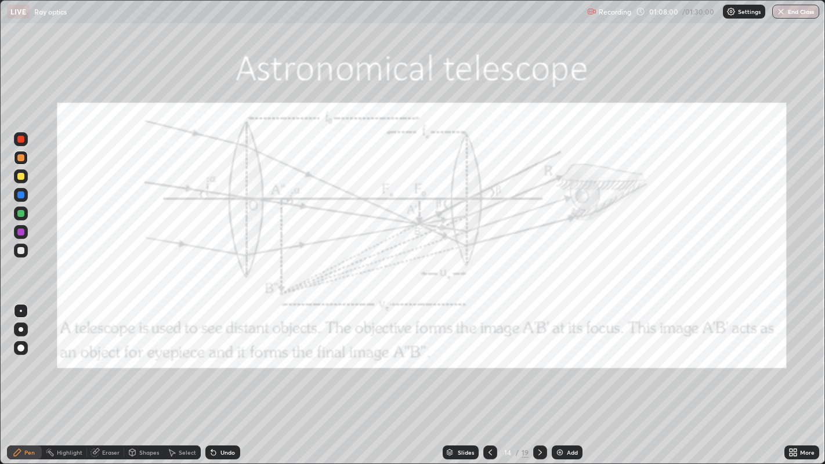
click at [539, 377] on icon at bounding box center [540, 452] width 9 height 9
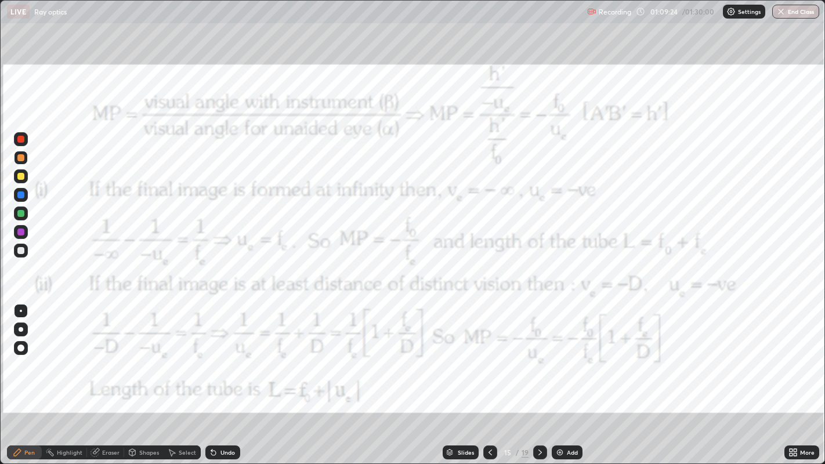
click at [489, 377] on icon at bounding box center [490, 452] width 9 height 9
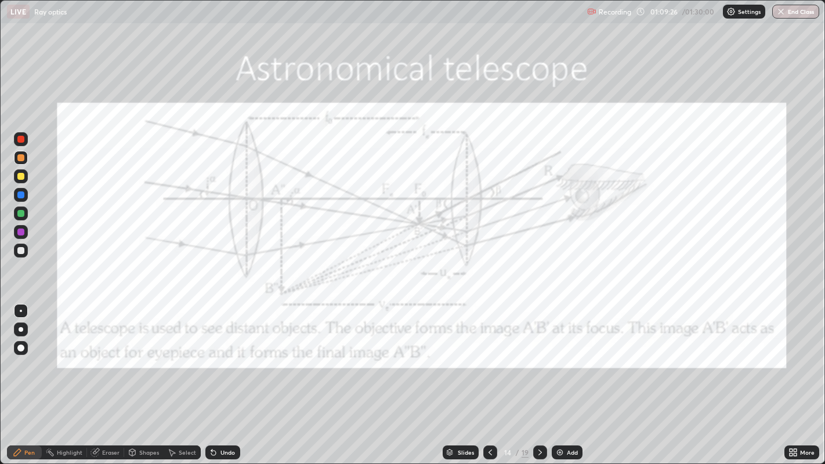
click at [539, 377] on icon at bounding box center [540, 452] width 9 height 9
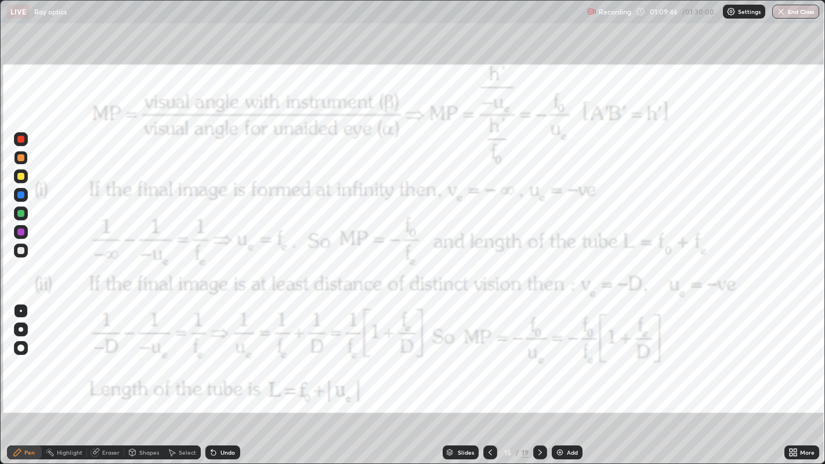
click at [568, 377] on div "Add" at bounding box center [572, 453] width 11 height 6
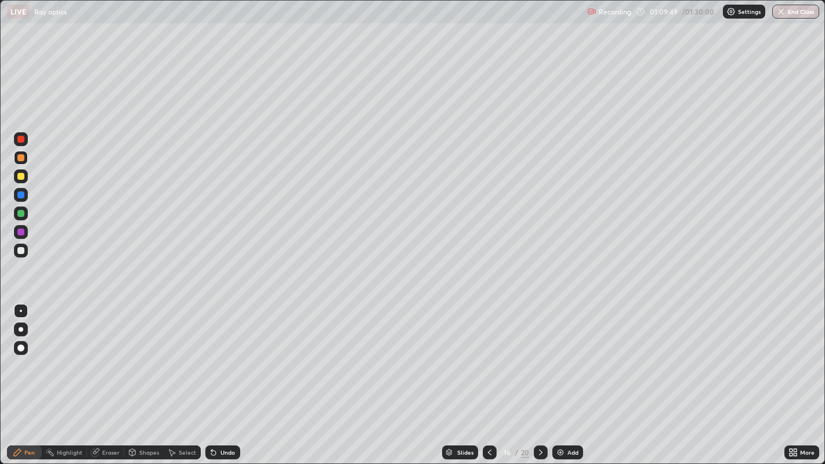
click at [21, 175] on div at bounding box center [20, 176] width 7 height 7
click at [227, 377] on div "Undo" at bounding box center [228, 453] width 15 height 6
click at [222, 377] on div "Undo" at bounding box center [228, 453] width 15 height 6
click at [225, 377] on div "Undo" at bounding box center [228, 453] width 15 height 6
click at [226, 377] on div "Undo" at bounding box center [228, 453] width 15 height 6
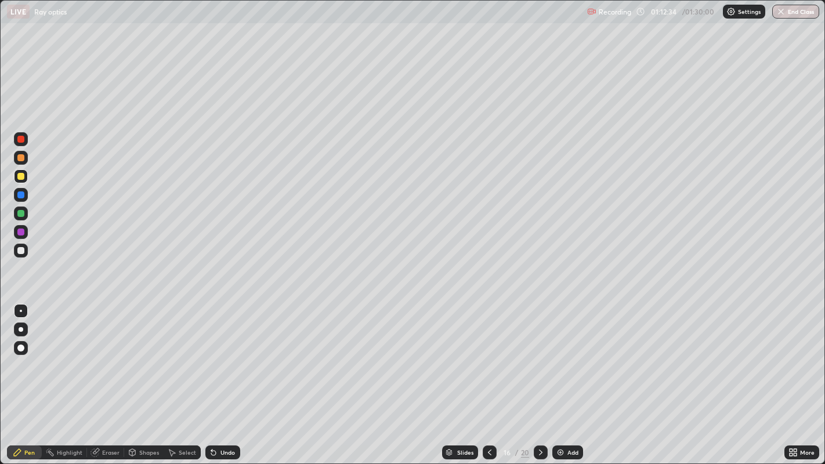
click at [540, 377] on icon at bounding box center [540, 452] width 9 height 9
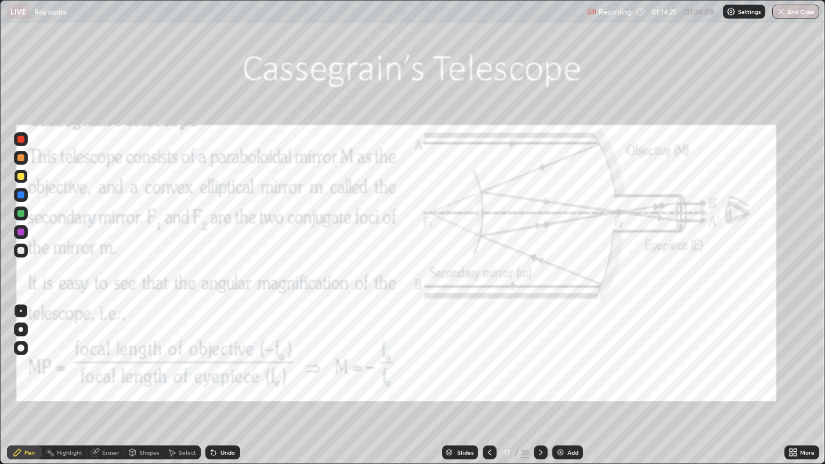
click at [543, 377] on div at bounding box center [541, 453] width 14 height 14
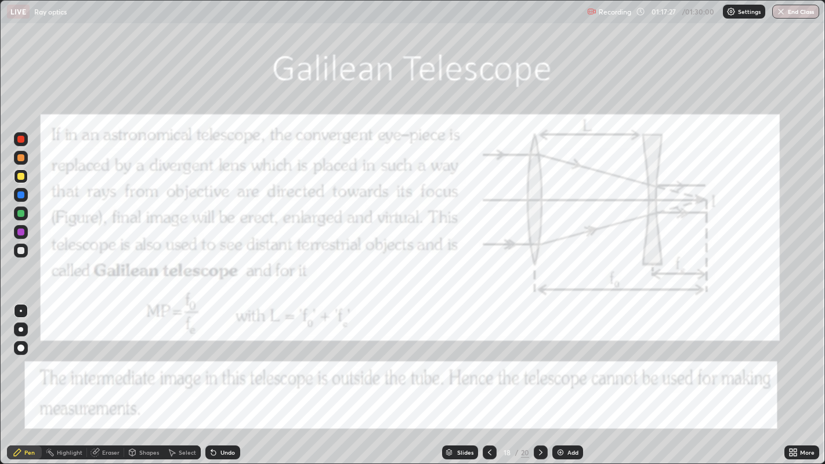
click at [540, 377] on icon at bounding box center [540, 452] width 9 height 9
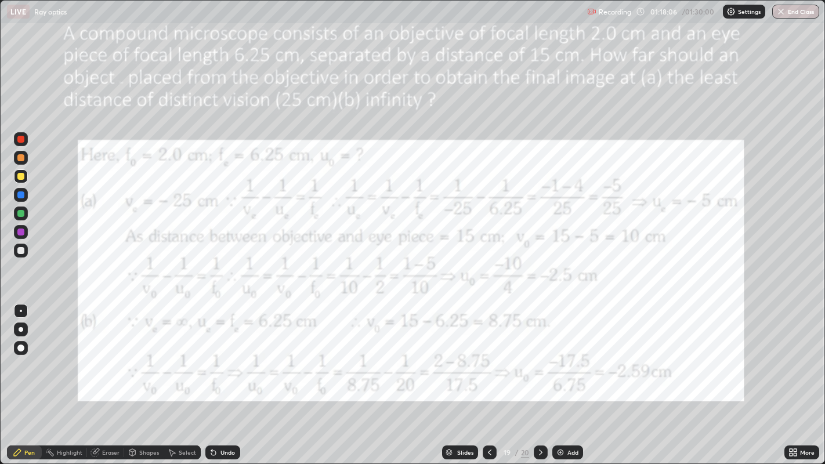
click at [539, 377] on icon at bounding box center [540, 452] width 9 height 9
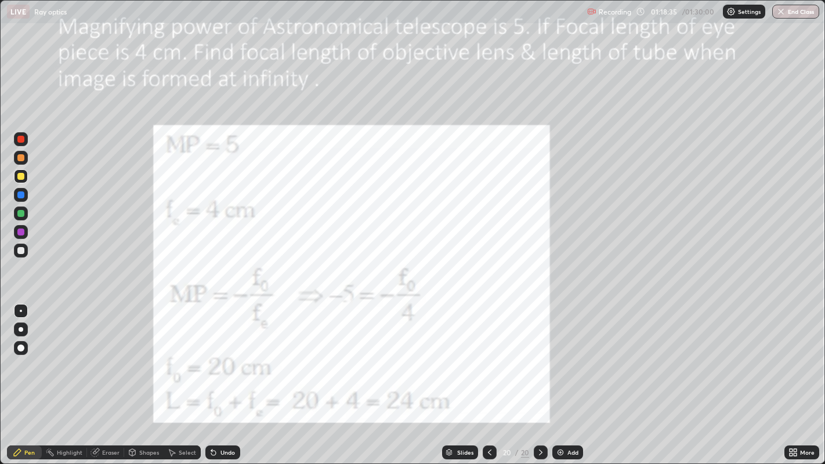
click at [20, 156] on div at bounding box center [20, 157] width 7 height 7
click at [23, 139] on div at bounding box center [20, 139] width 7 height 7
click at [488, 377] on icon at bounding box center [489, 452] width 9 height 9
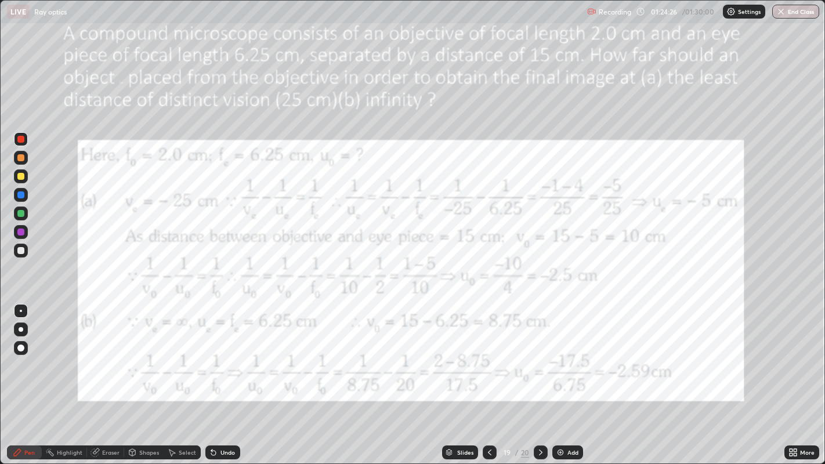
click at [780, 12] on img "button" at bounding box center [781, 11] width 9 height 9
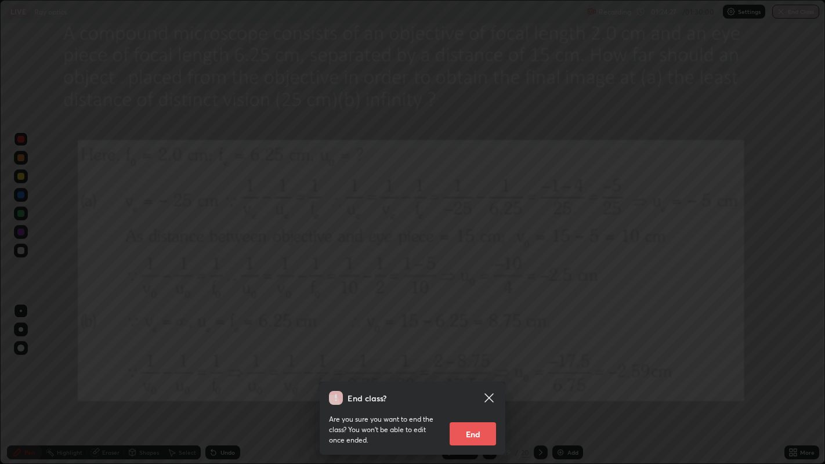
click at [477, 377] on button "End" at bounding box center [473, 434] width 46 height 23
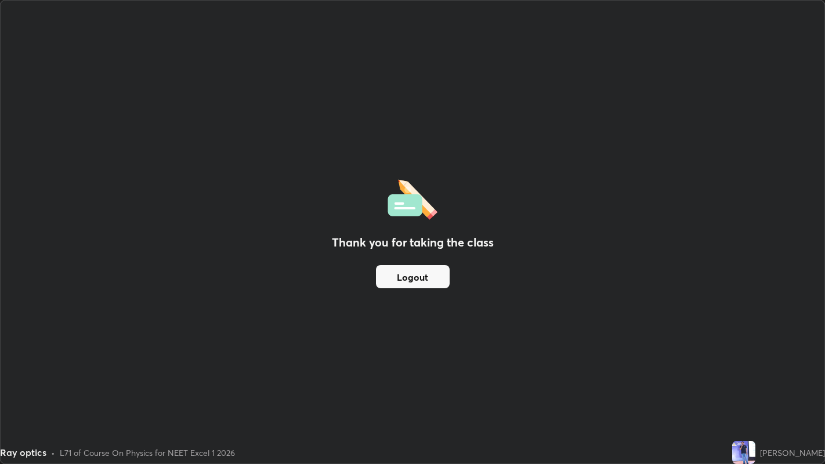
click at [420, 274] on button "Logout" at bounding box center [413, 276] width 74 height 23
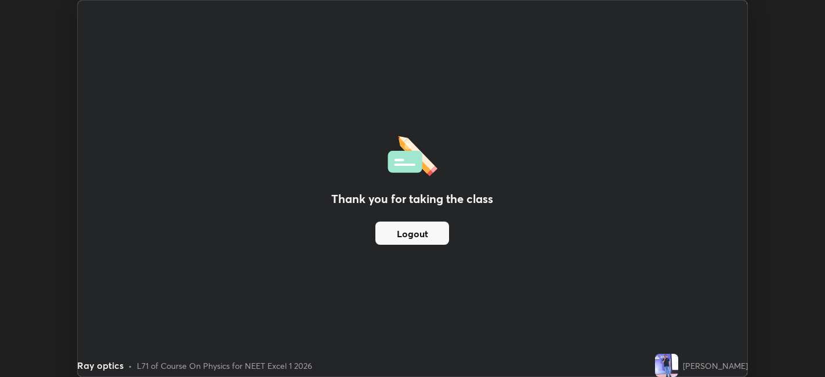
scroll to position [57668, 57220]
